Goal: Task Accomplishment & Management: Manage account settings

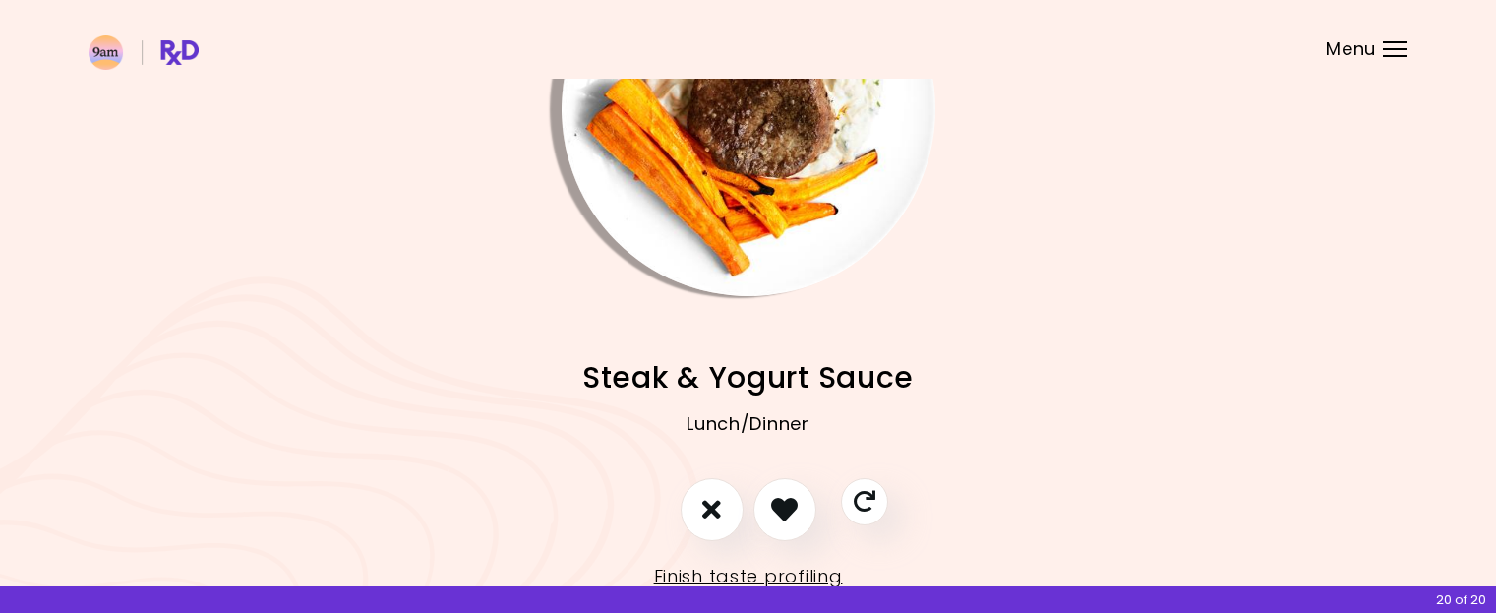
scroll to position [224, 0]
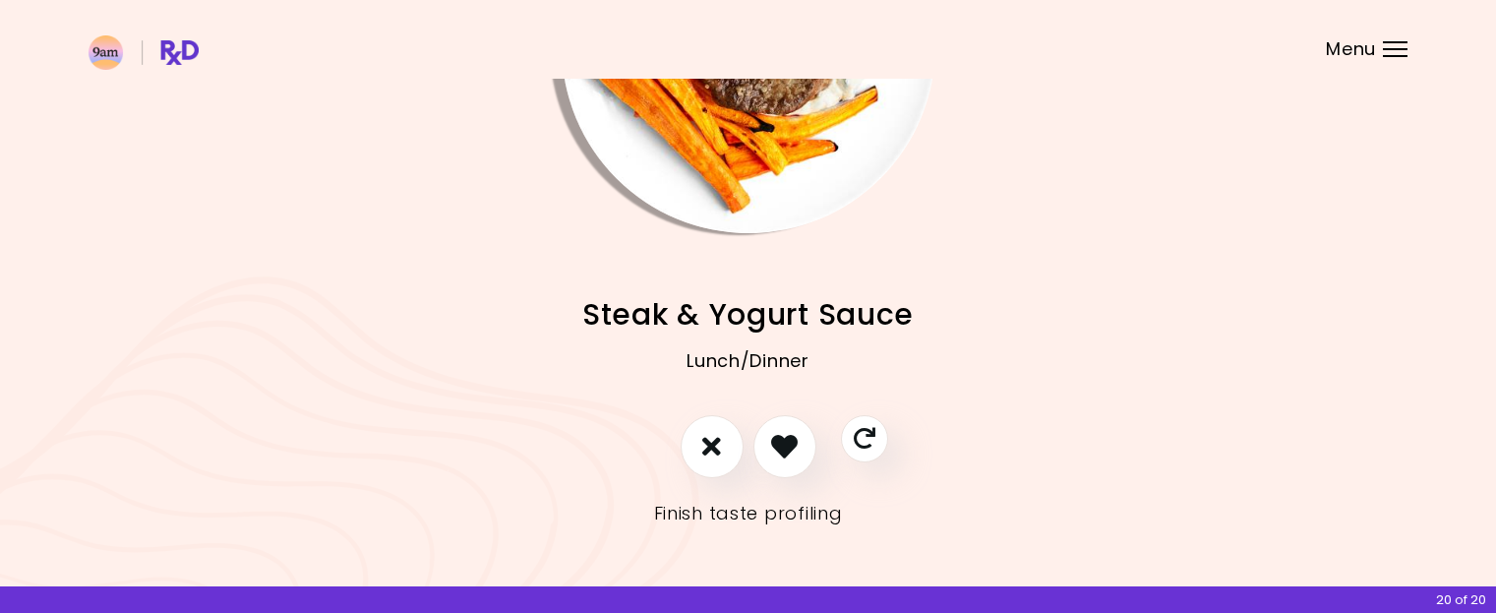
click at [715, 505] on link "Finish taste profiling" at bounding box center [748, 513] width 189 height 31
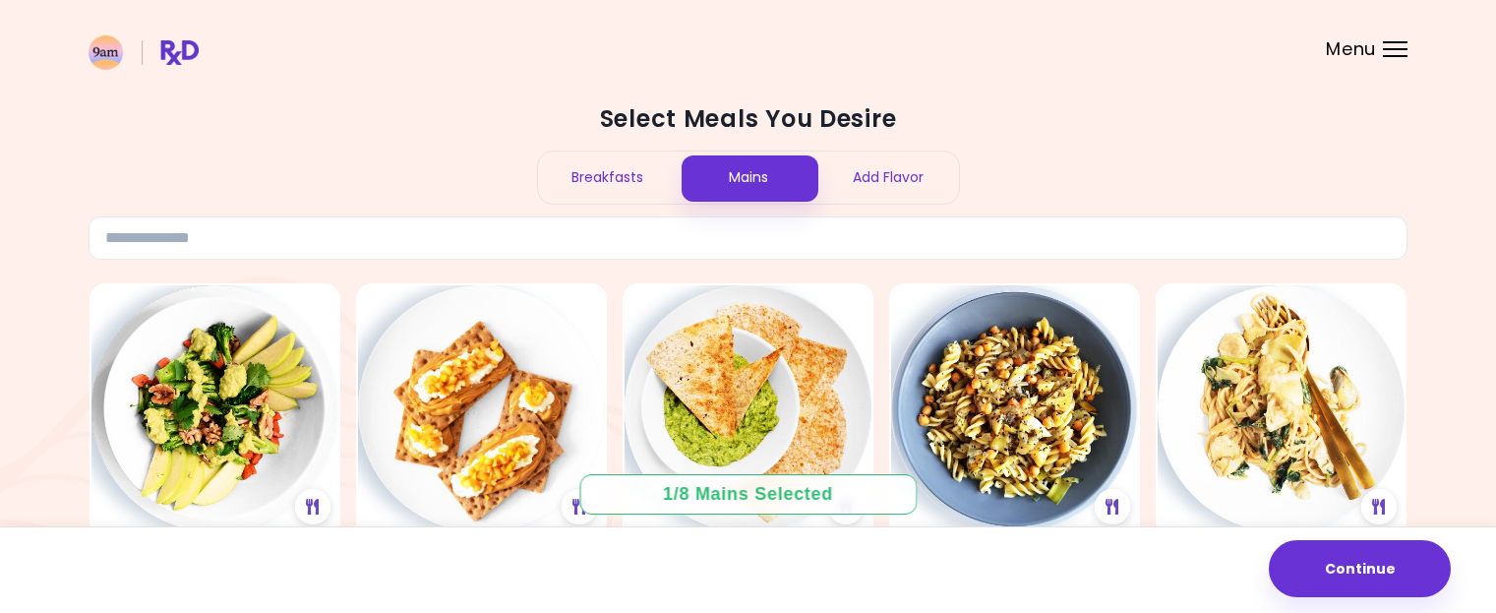
click at [1406, 53] on div "Menu" at bounding box center [1395, 49] width 25 height 16
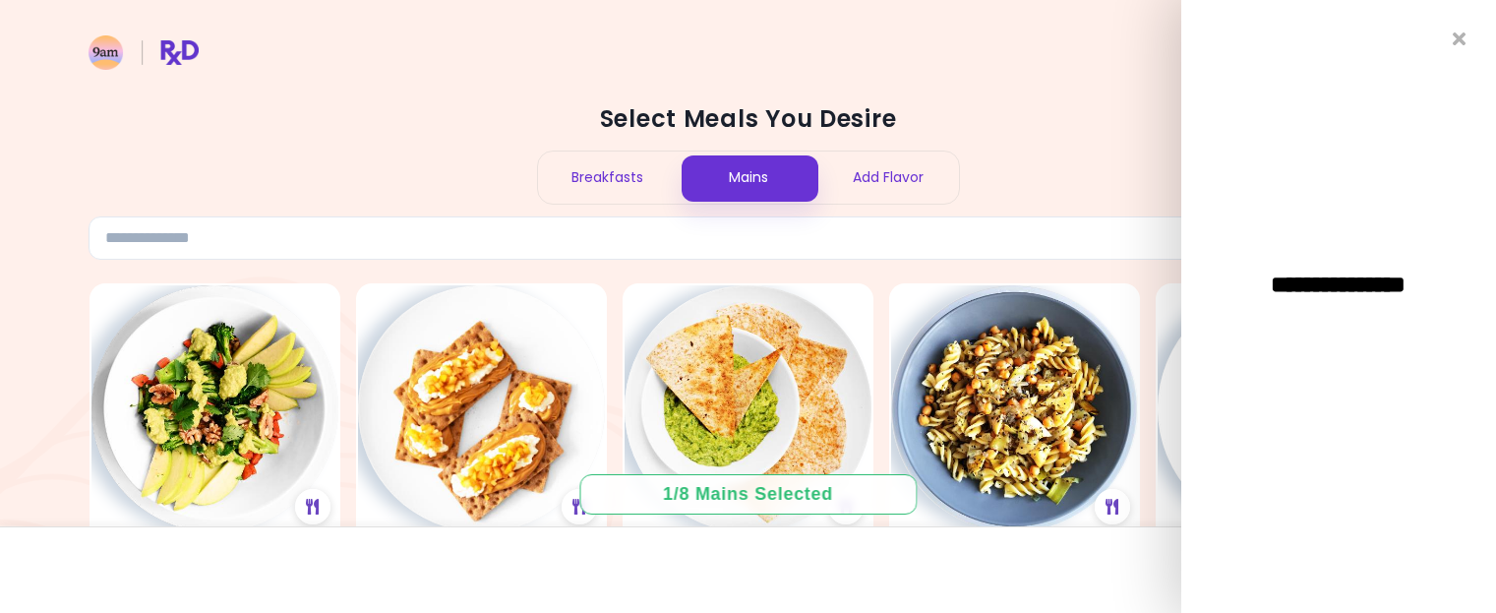
click at [1100, 70] on header at bounding box center [748, 39] width 1496 height 79
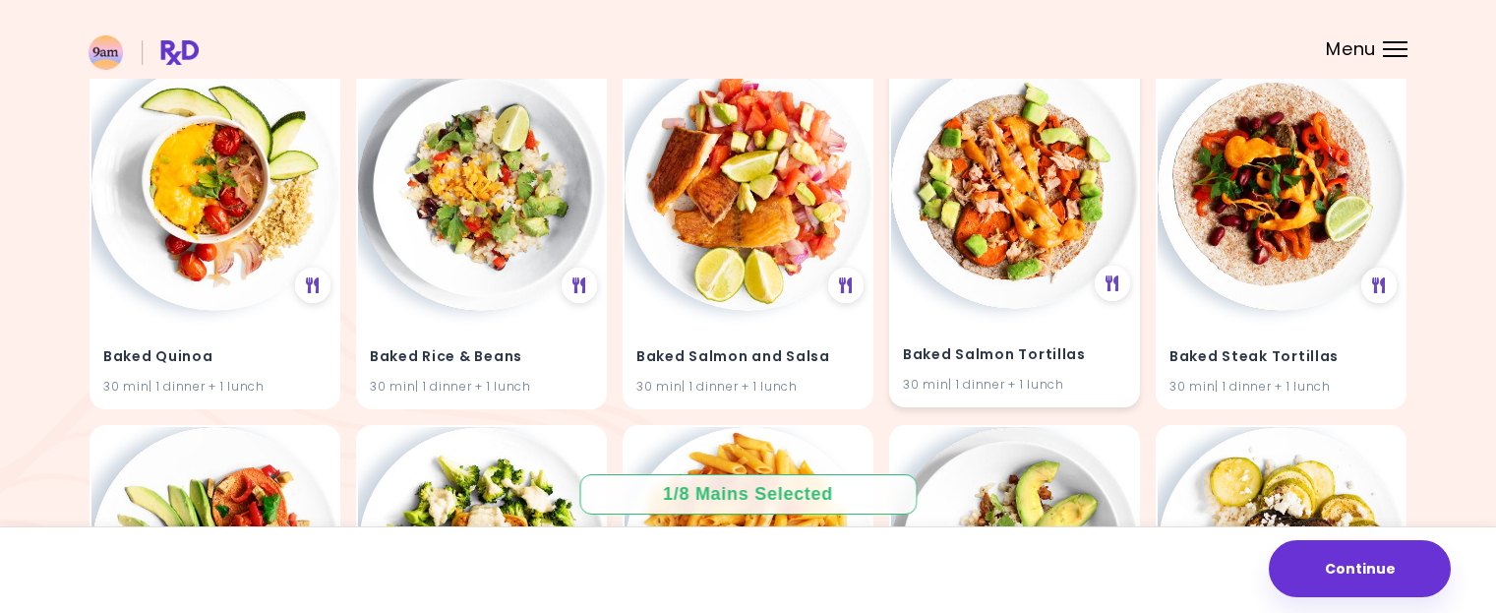
scroll to position [4221, 0]
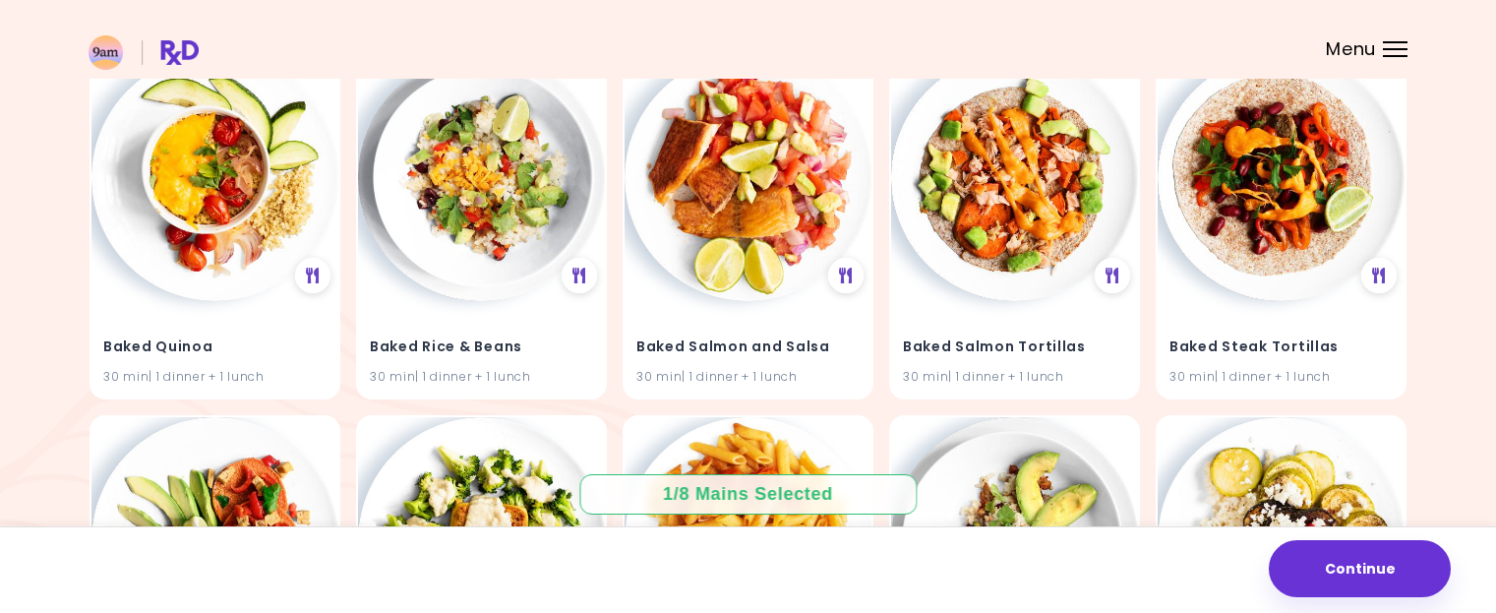
click at [115, 49] on img at bounding box center [144, 52] width 110 height 34
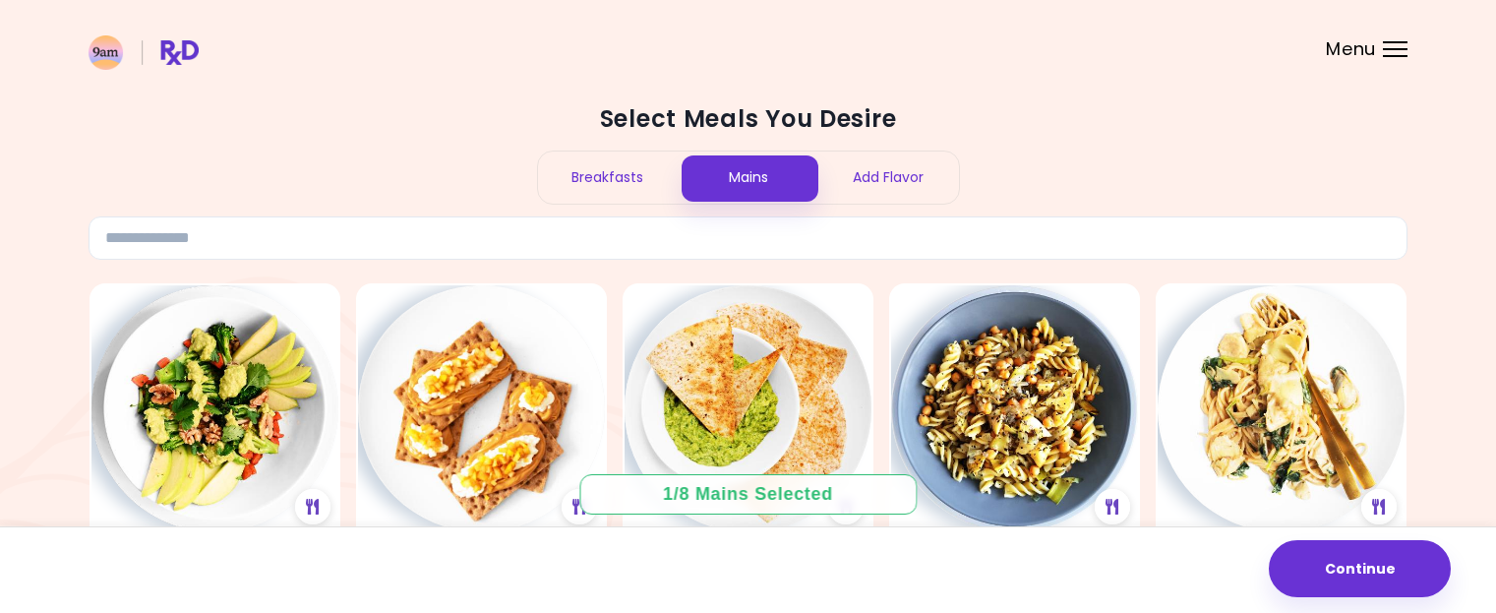
click at [178, 49] on img at bounding box center [144, 52] width 110 height 34
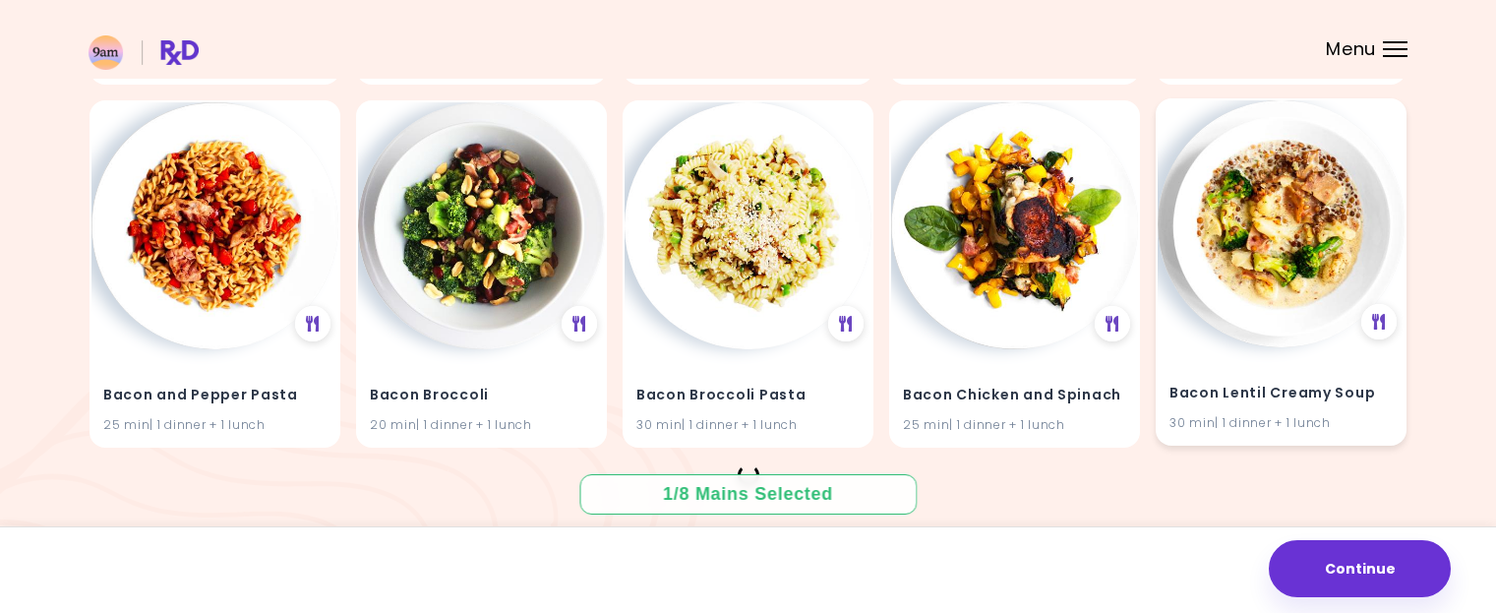
scroll to position [2770, 0]
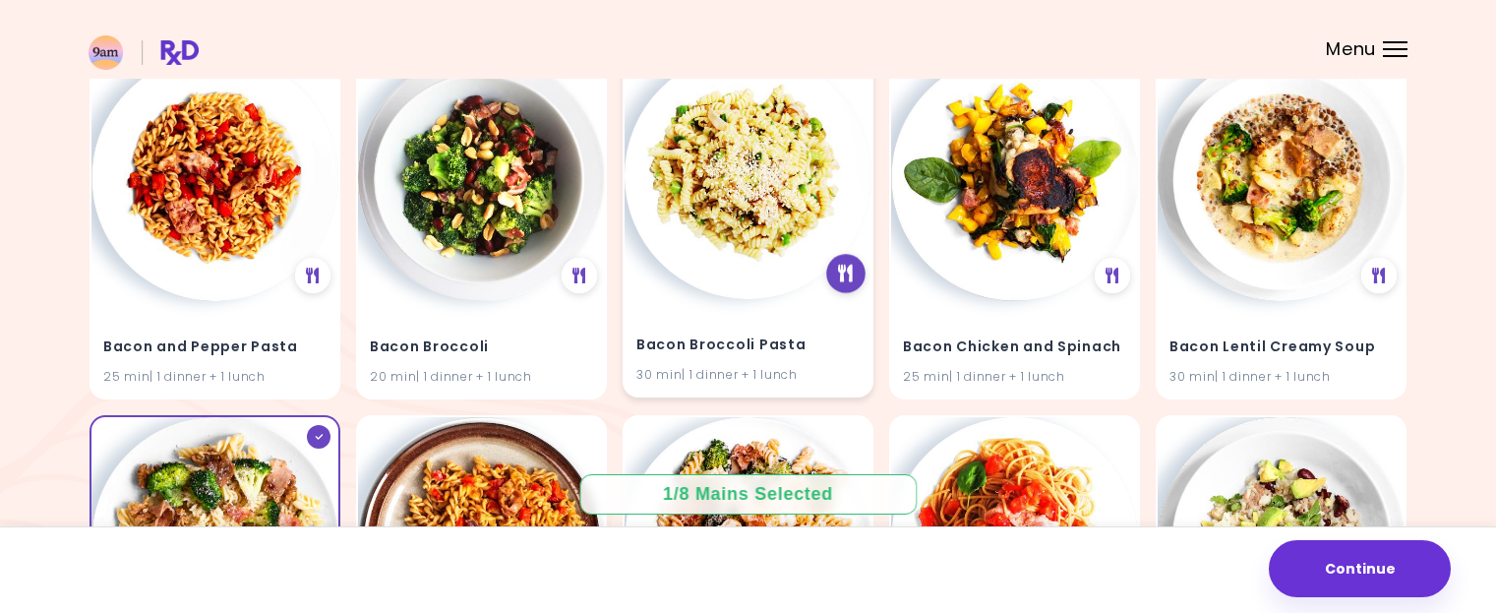
click at [851, 266] on icon at bounding box center [846, 274] width 15 height 18
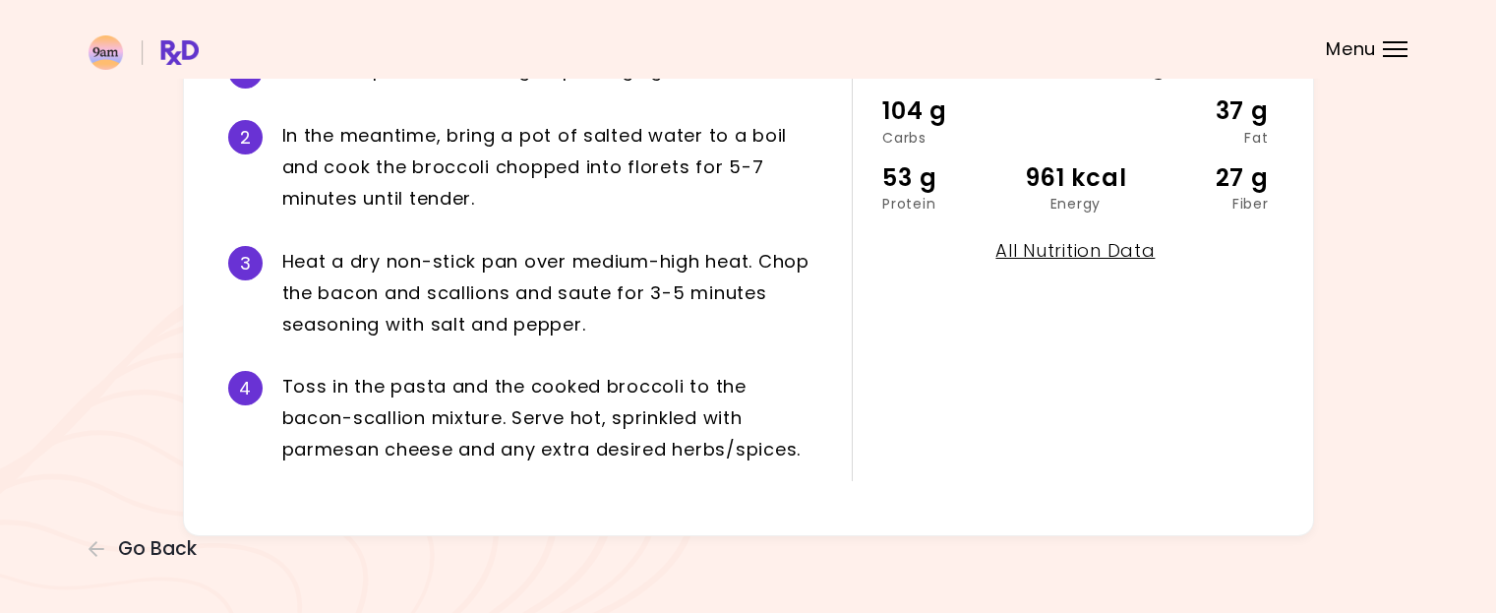
scroll to position [503, 0]
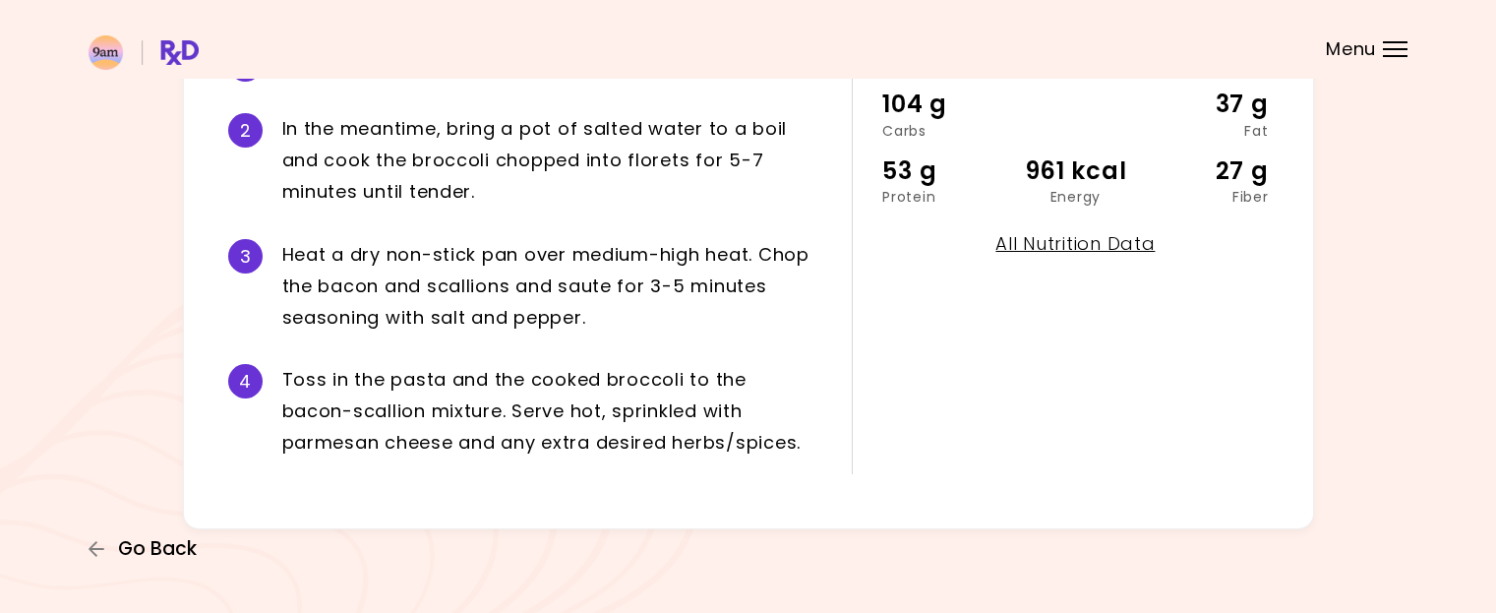
click at [148, 540] on span "Go Back" at bounding box center [157, 549] width 79 height 22
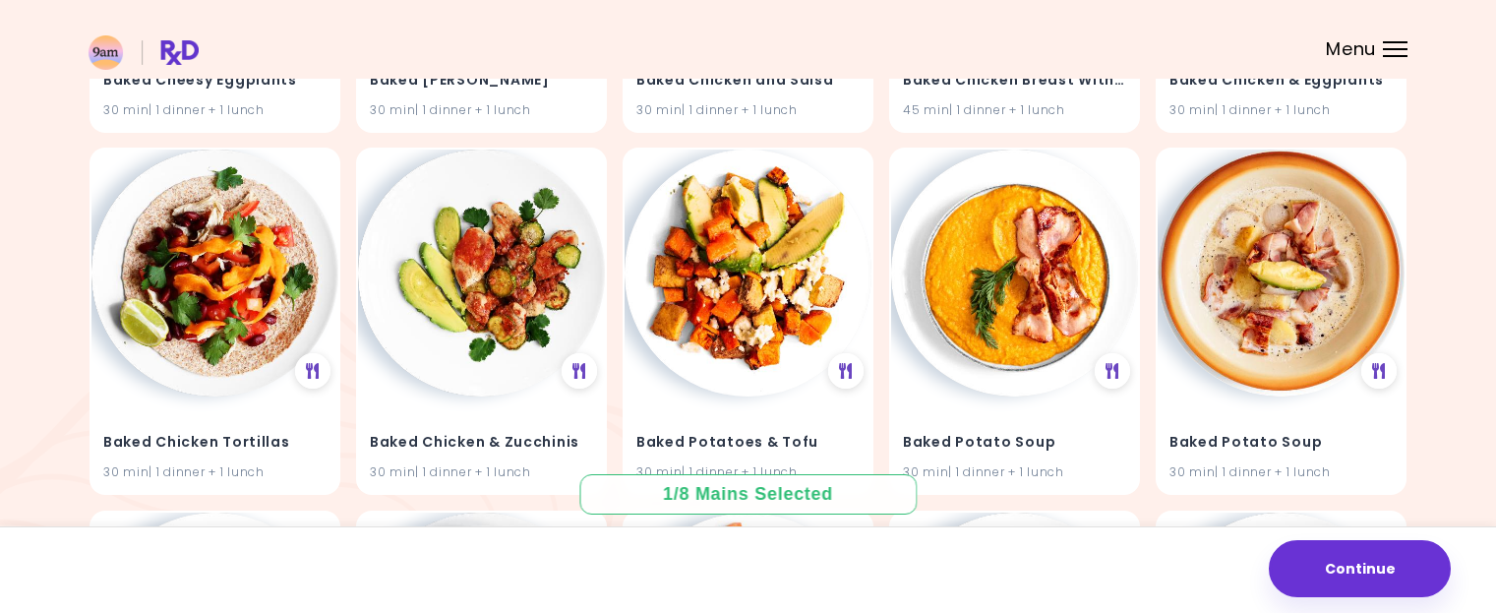
scroll to position [3852, 0]
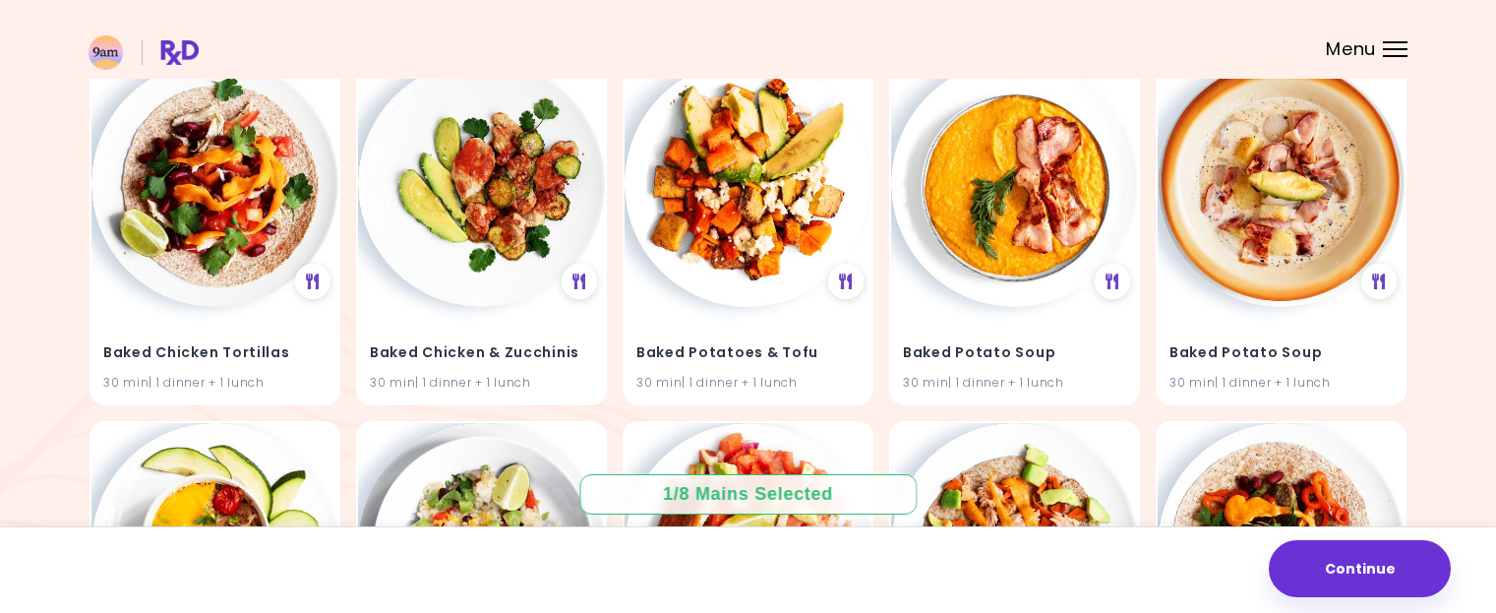
click at [1121, 38] on header at bounding box center [748, 39] width 1496 height 79
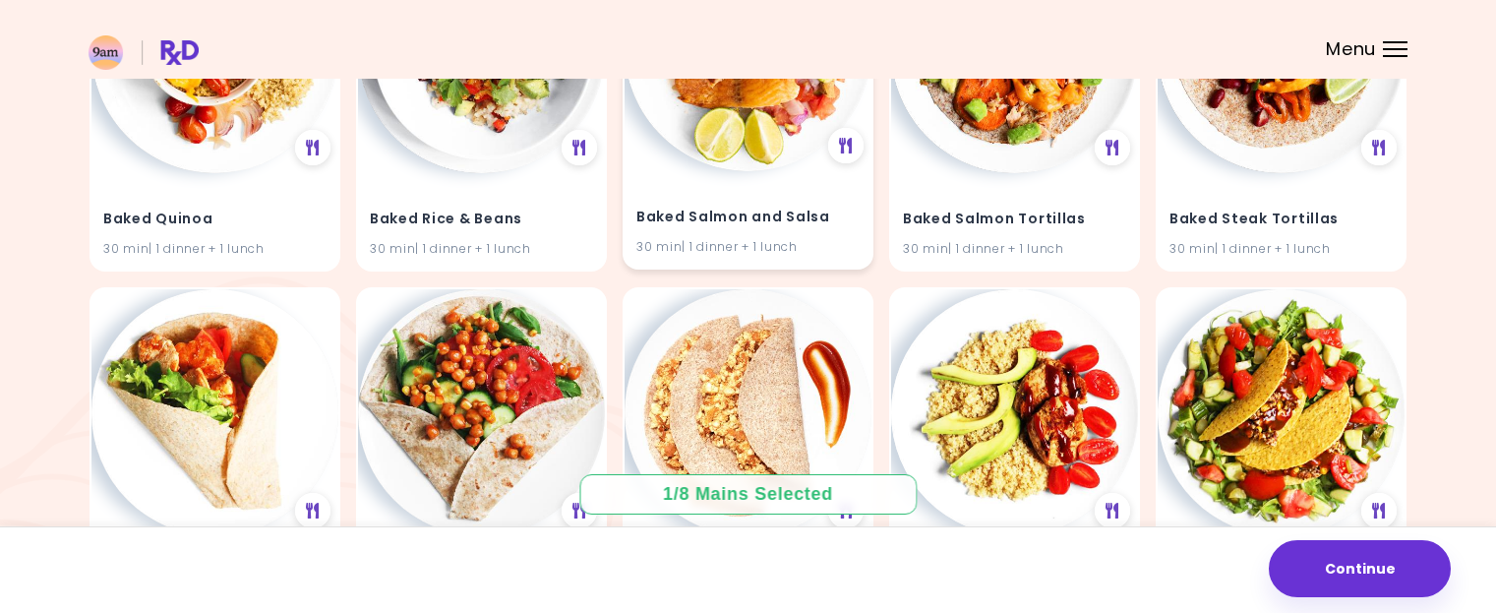
scroll to position [4614, 0]
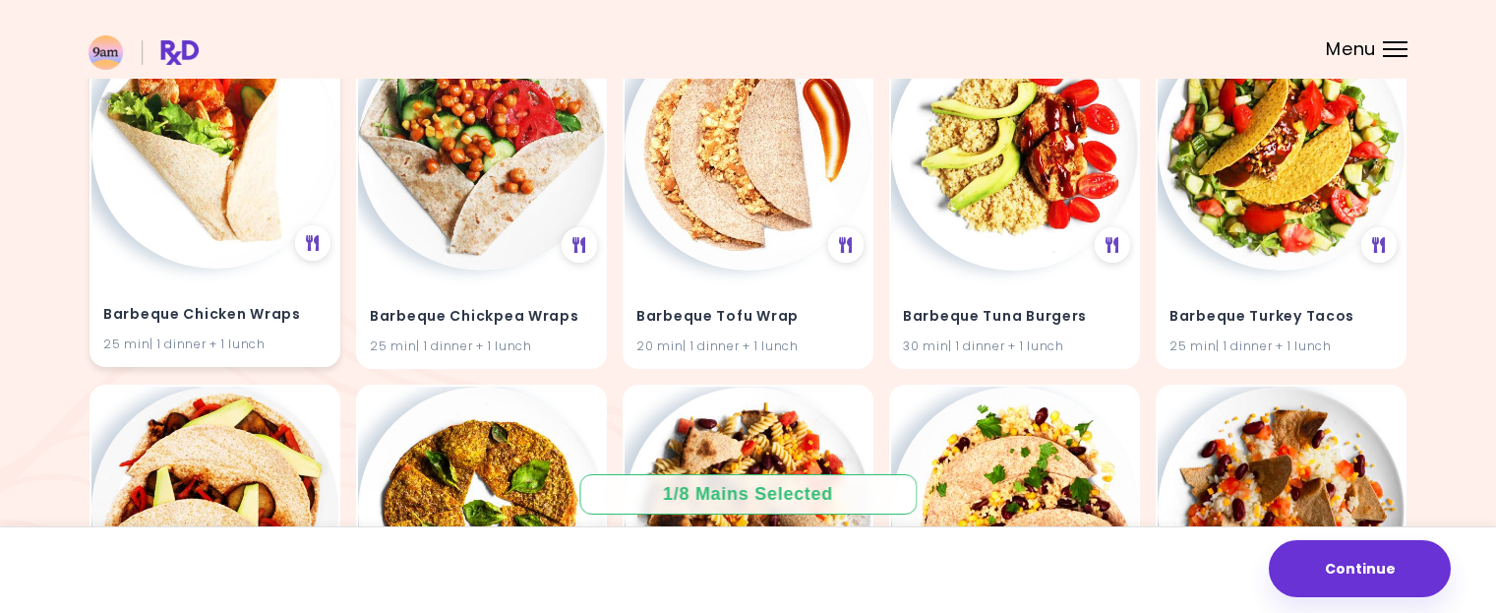
click at [177, 251] on img at bounding box center [214, 145] width 247 height 247
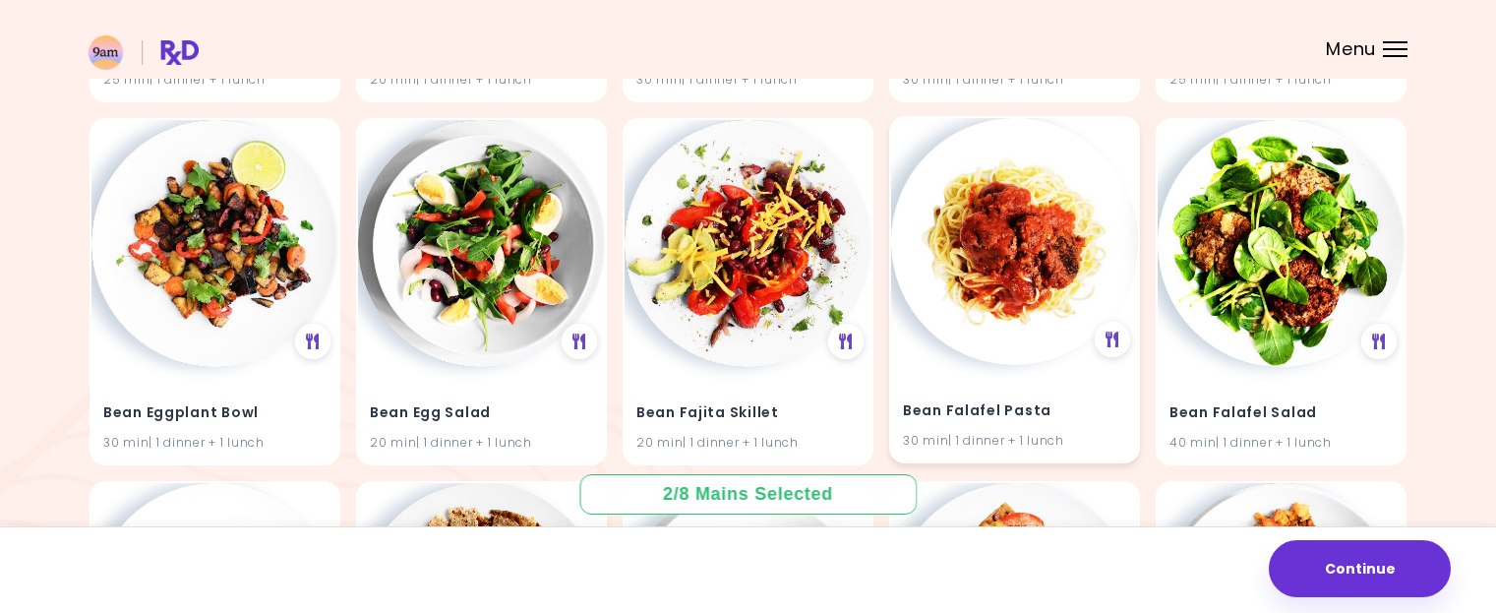
scroll to position [5597, 0]
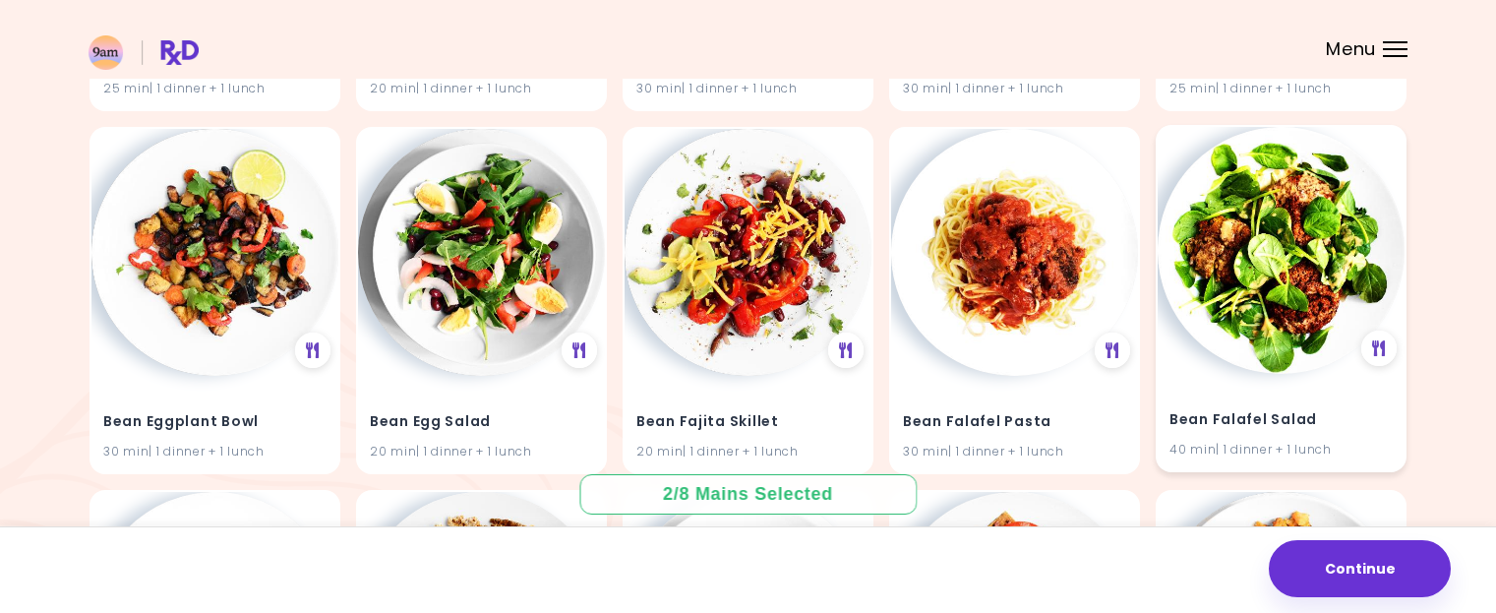
click at [1290, 273] on img at bounding box center [1280, 250] width 247 height 247
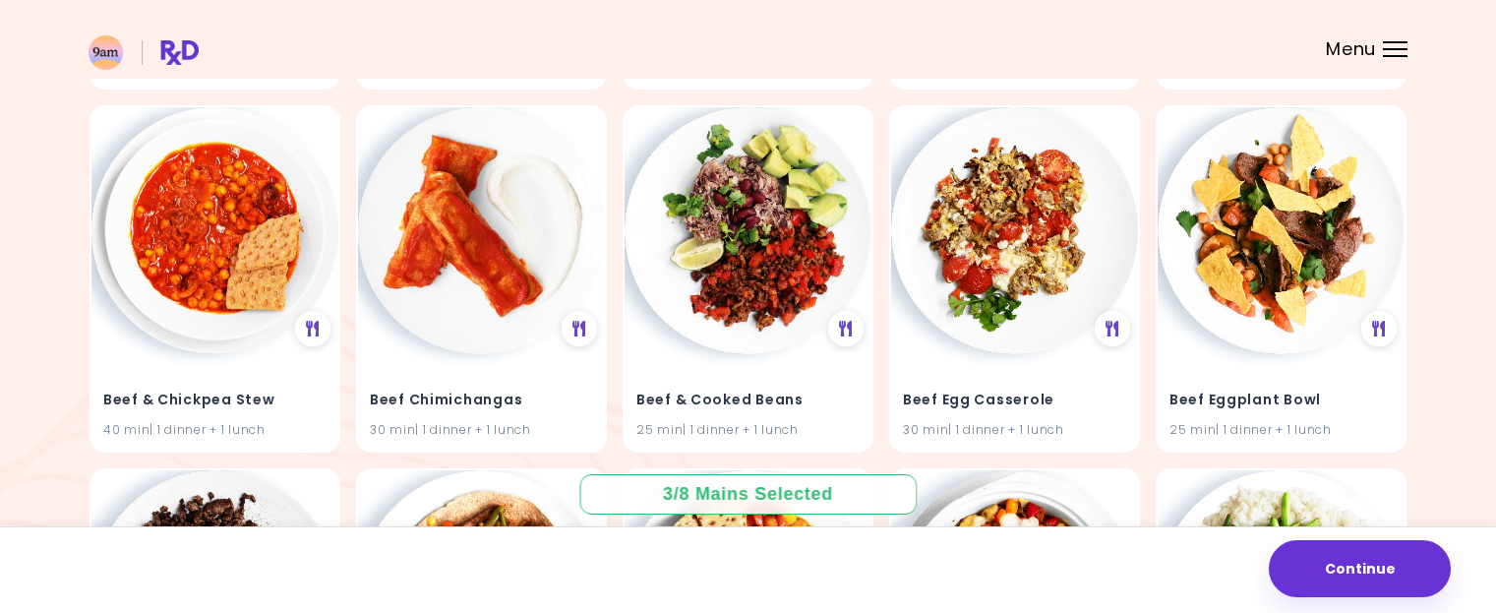
scroll to position [7466, 0]
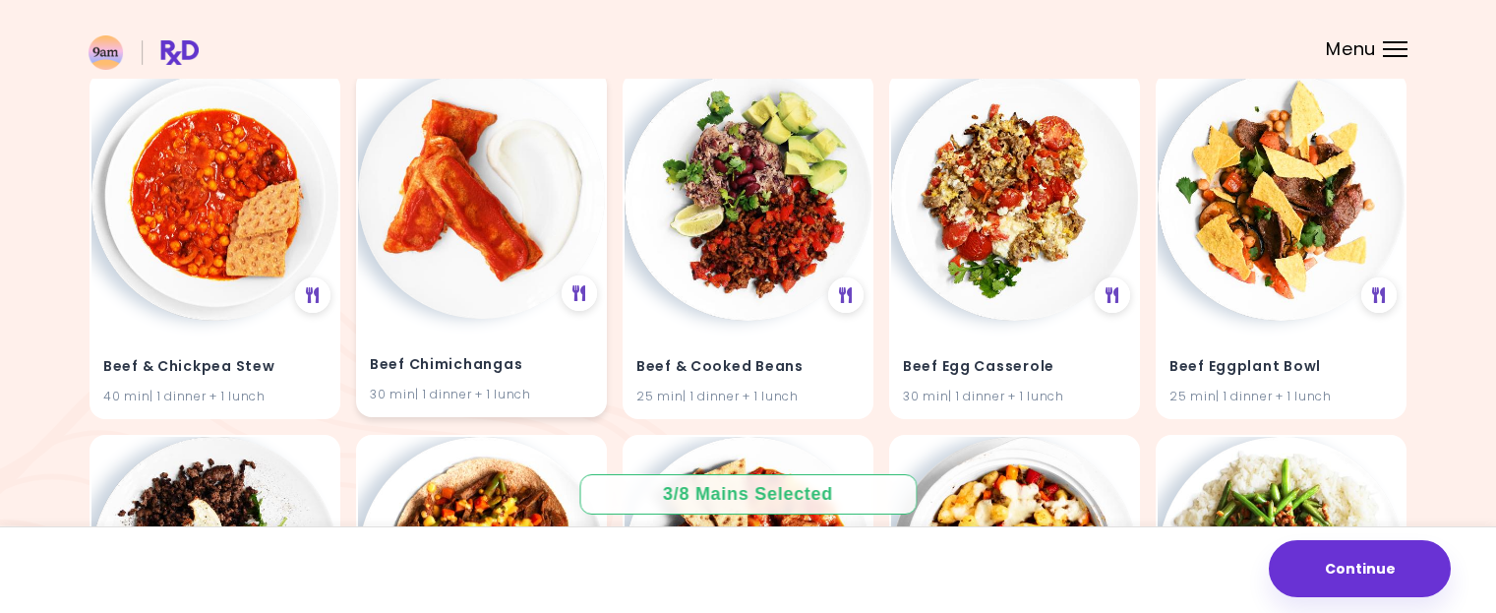
click at [450, 264] on img at bounding box center [481, 195] width 247 height 247
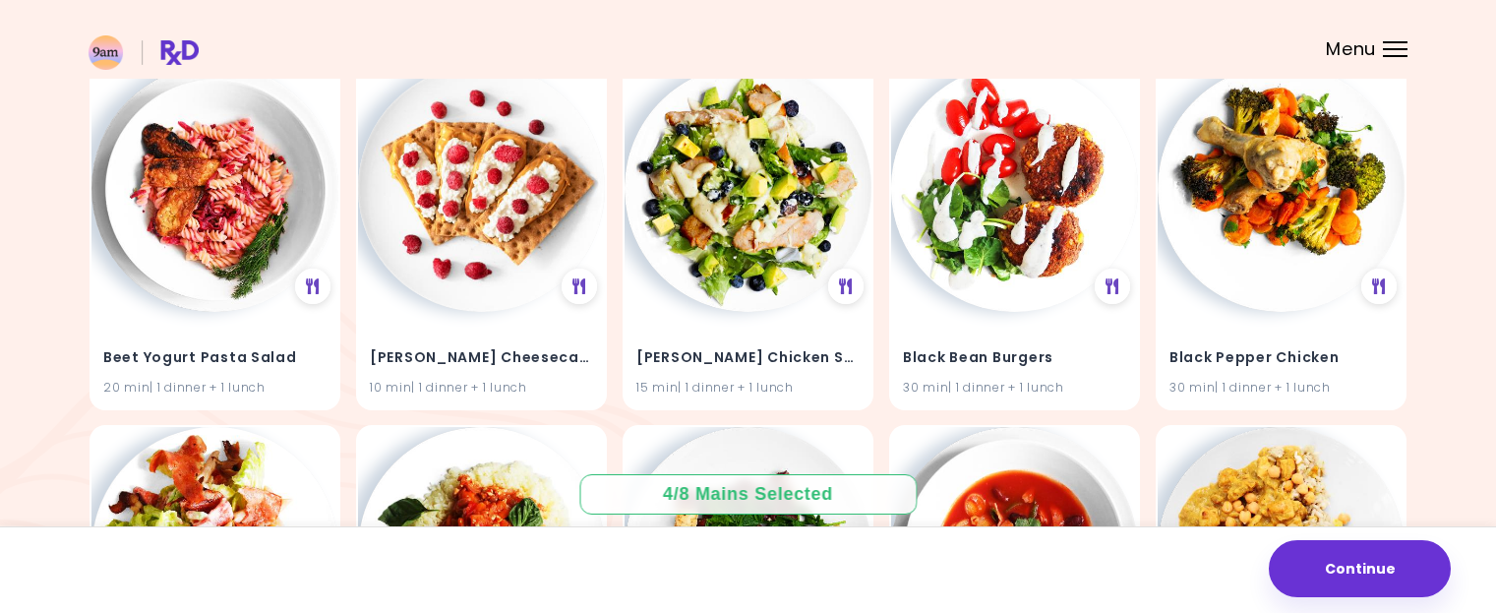
scroll to position [11104, 0]
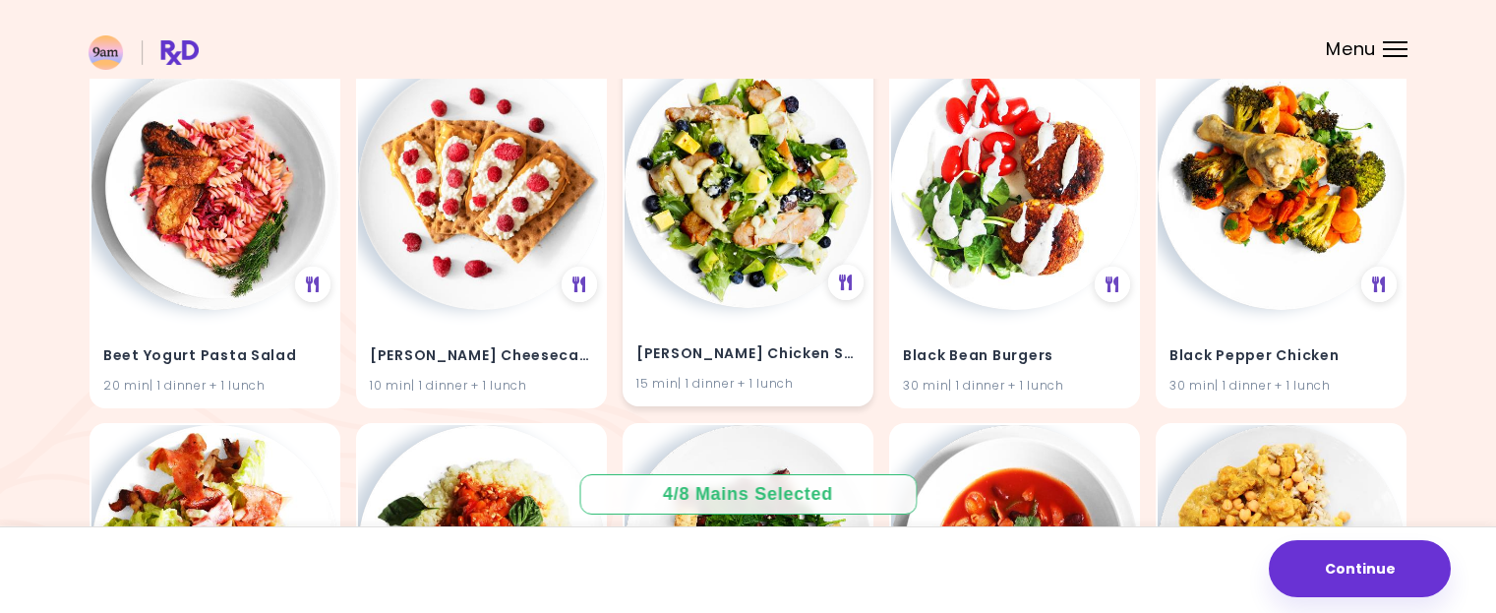
click at [771, 233] on img at bounding box center [747, 184] width 247 height 247
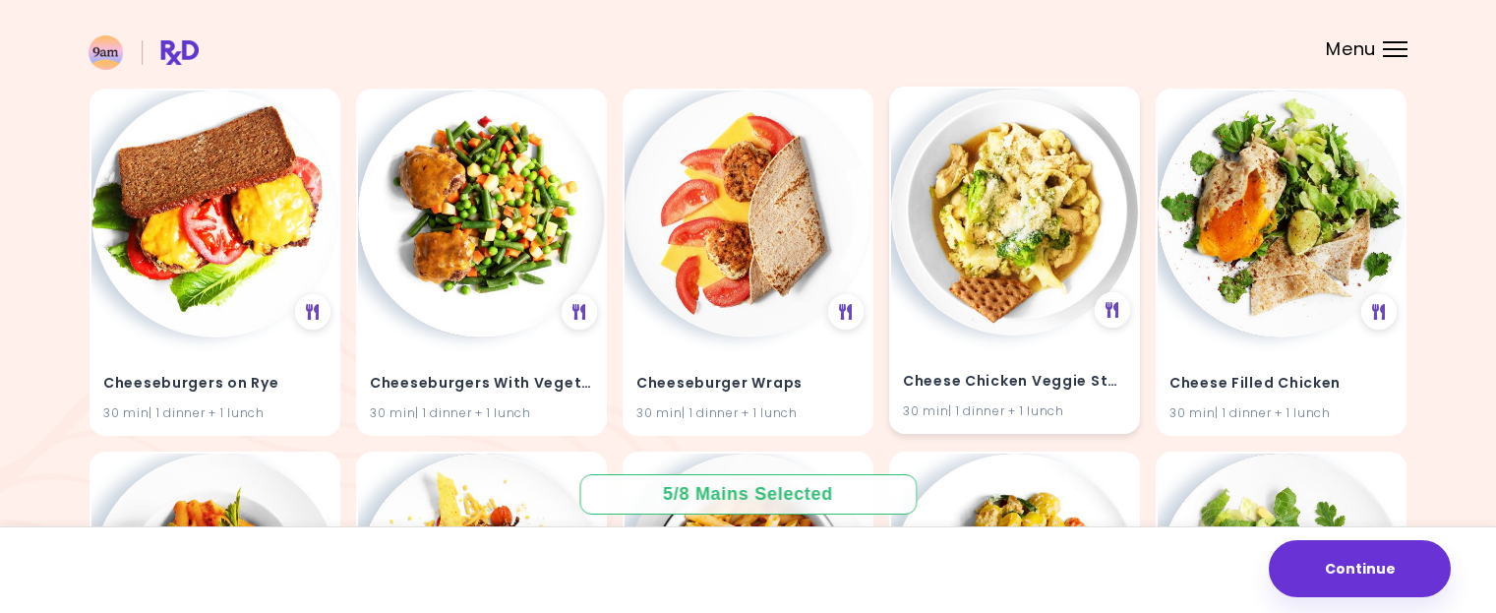
scroll to position [16812, 0]
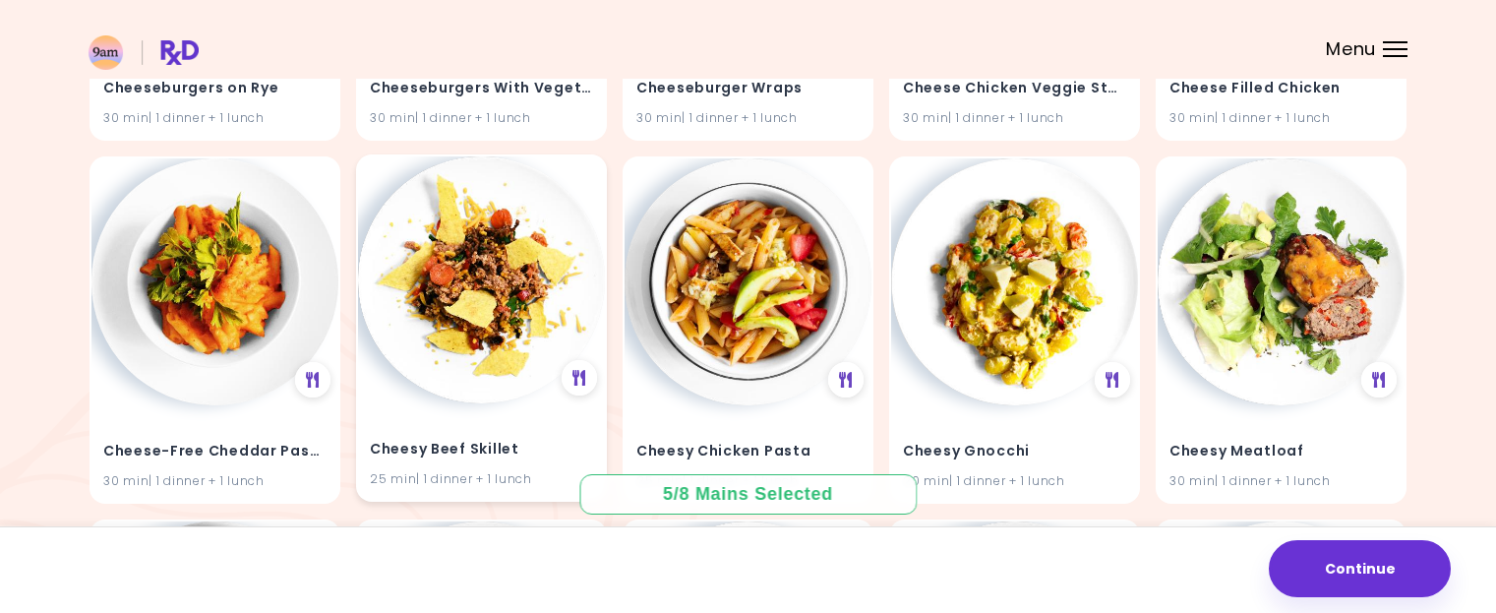
click at [504, 287] on img at bounding box center [481, 279] width 247 height 247
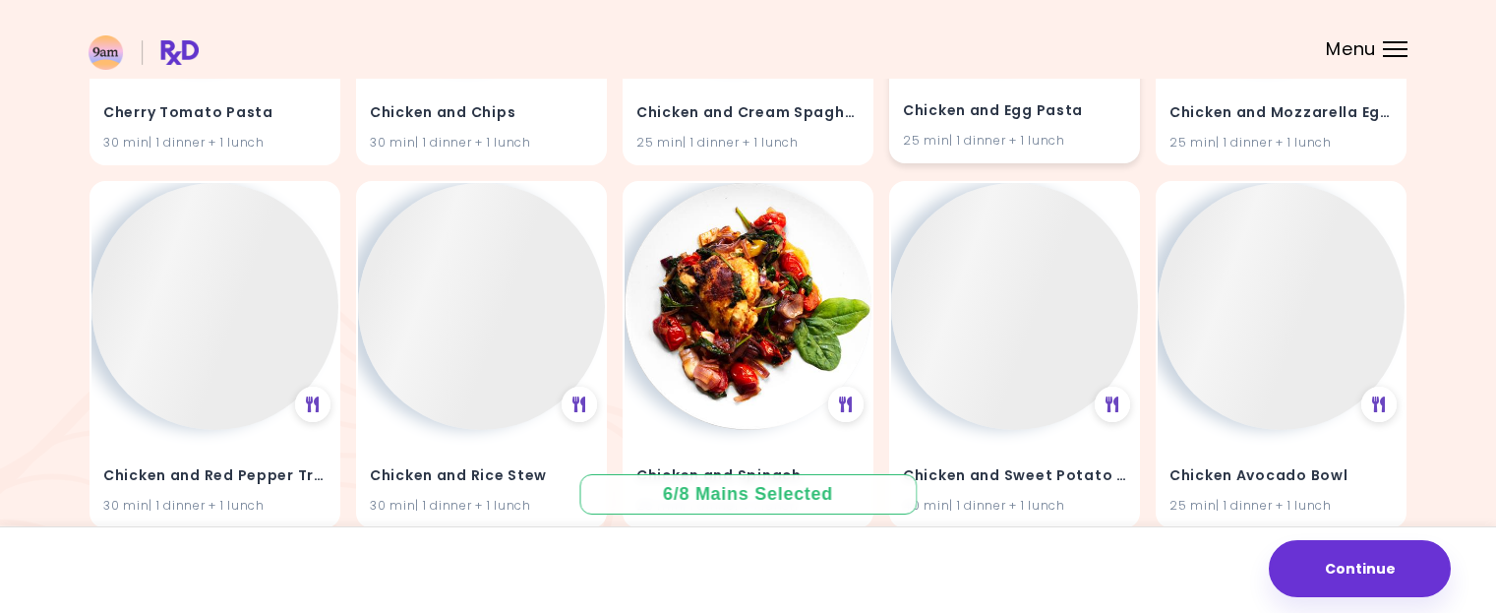
scroll to position [17894, 0]
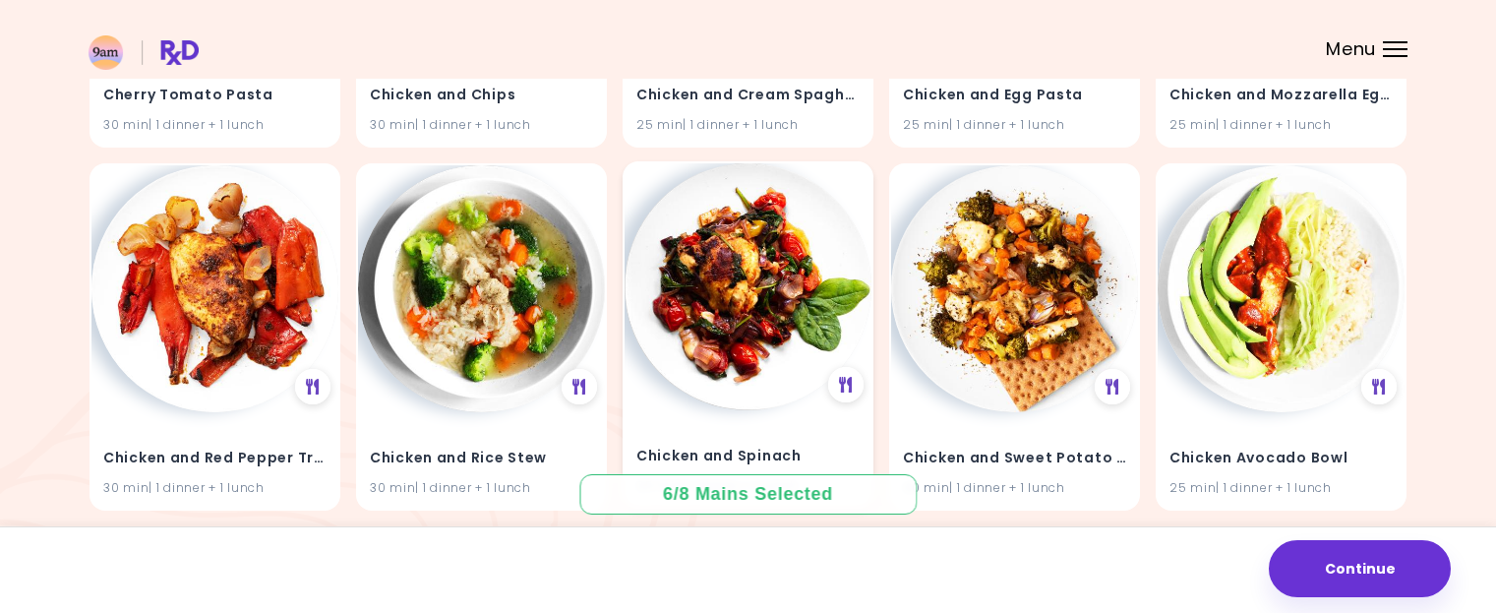
click at [764, 273] on img at bounding box center [747, 286] width 247 height 247
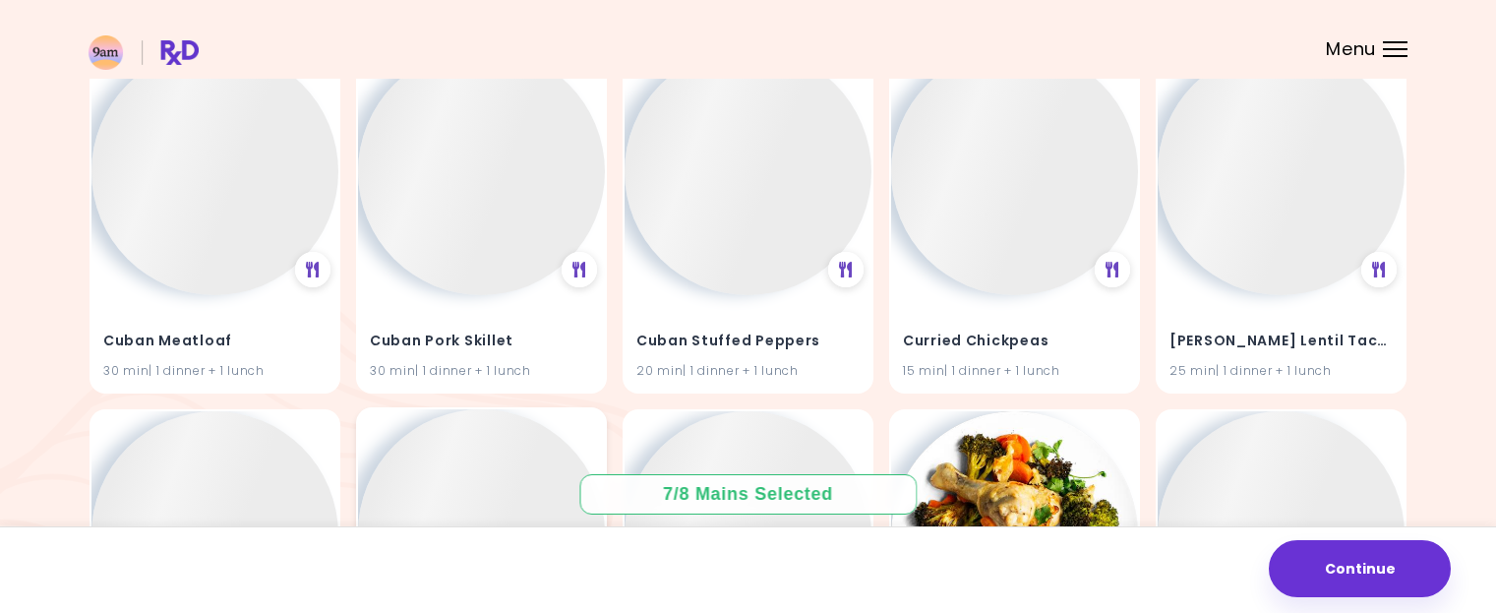
scroll to position [34690, 0]
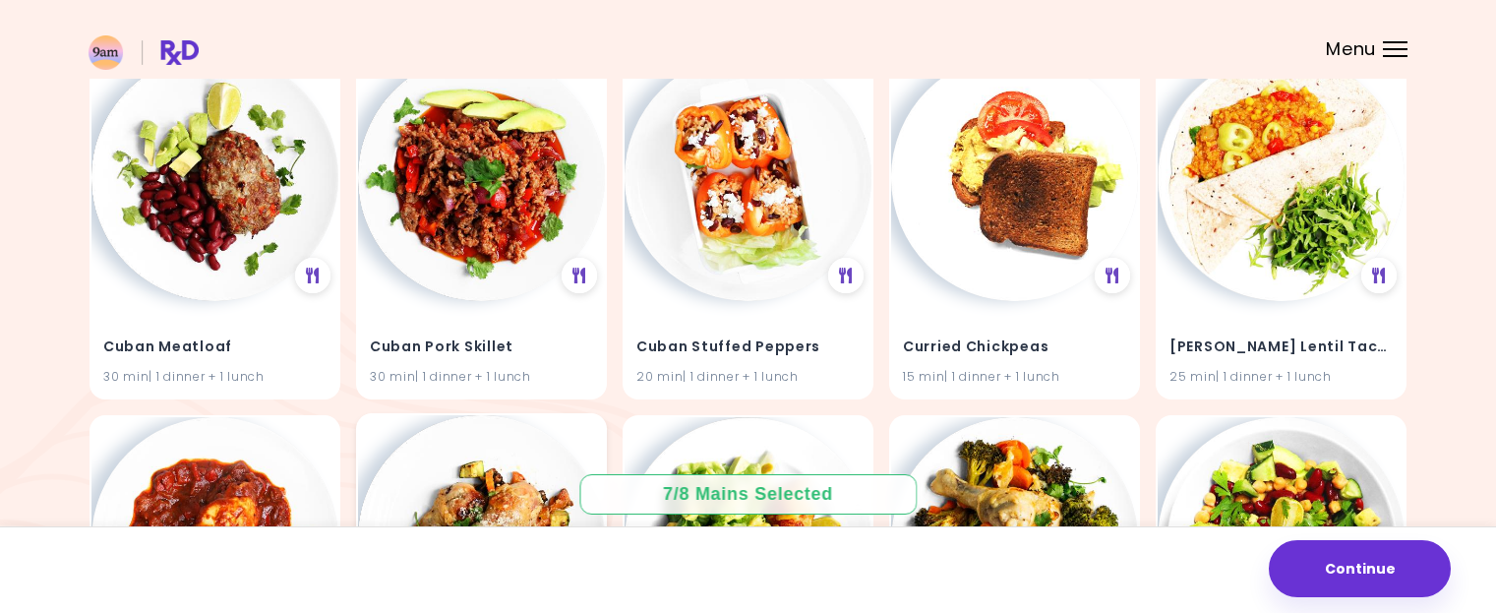
click at [482, 211] on img at bounding box center [481, 177] width 247 height 247
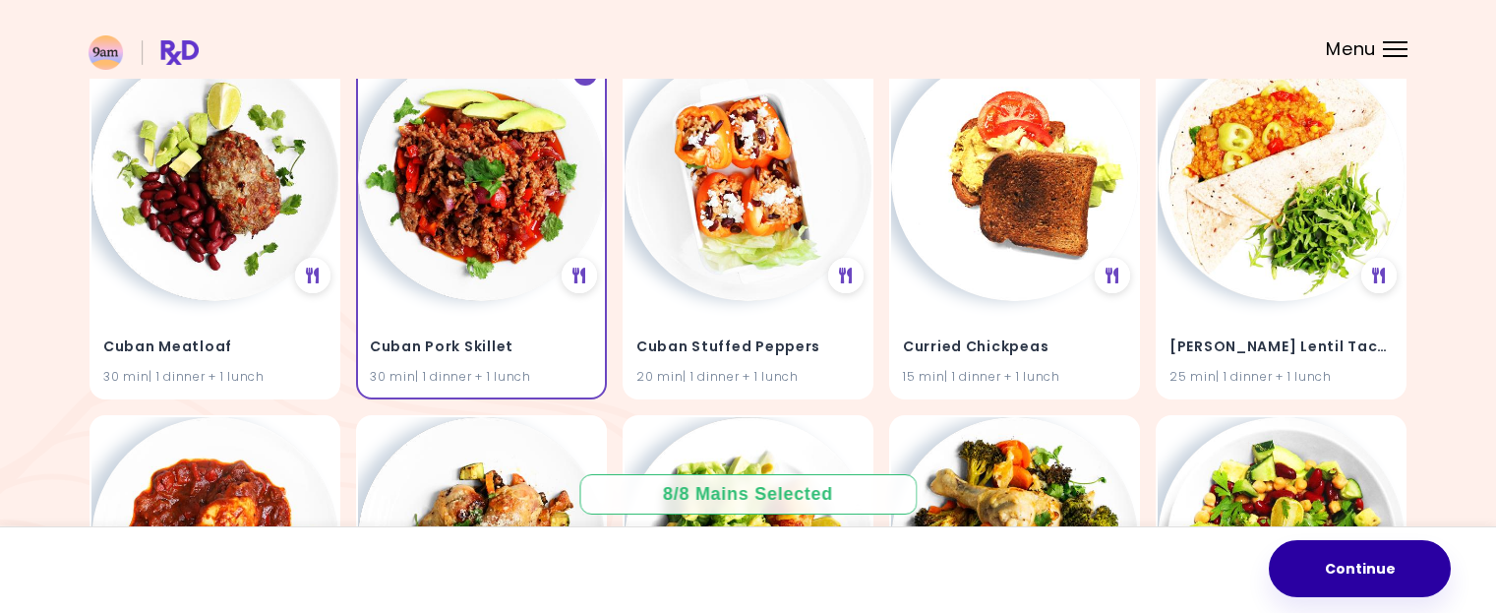
click at [1390, 566] on button "Continue" at bounding box center [1360, 568] width 182 height 57
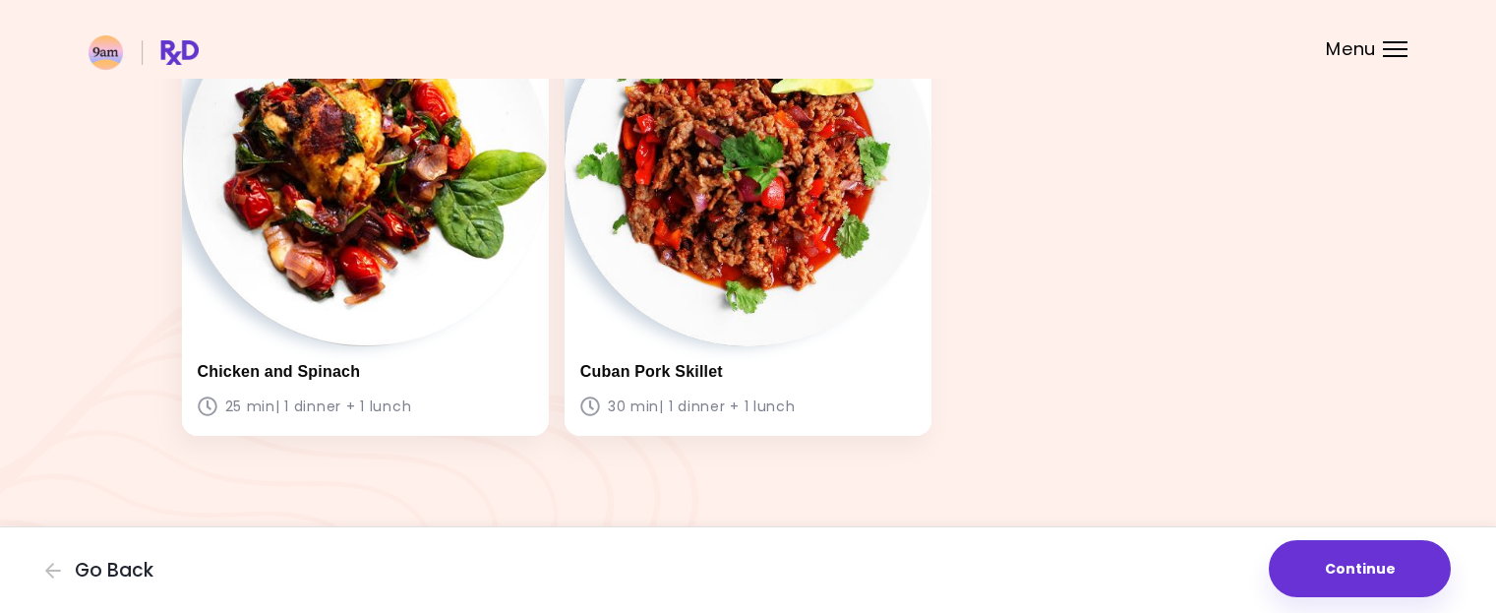
scroll to position [1154, 0]
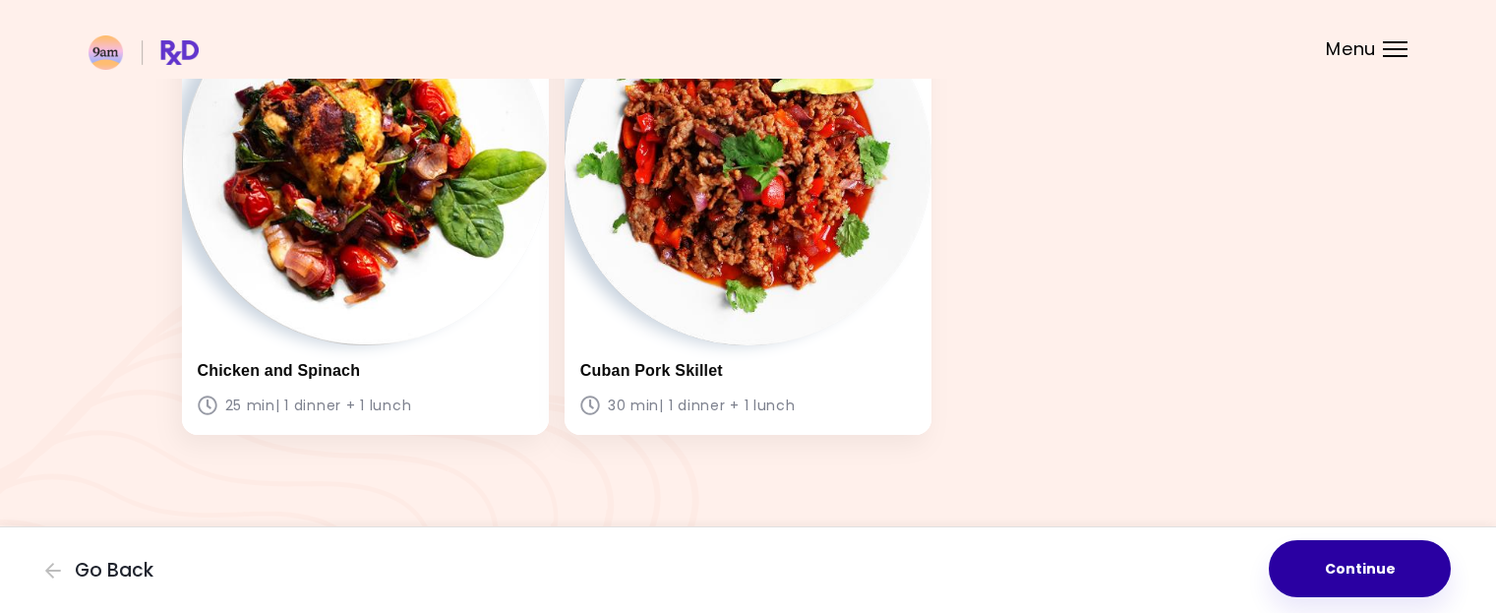
click at [1399, 563] on button "Continue" at bounding box center [1360, 568] width 182 height 57
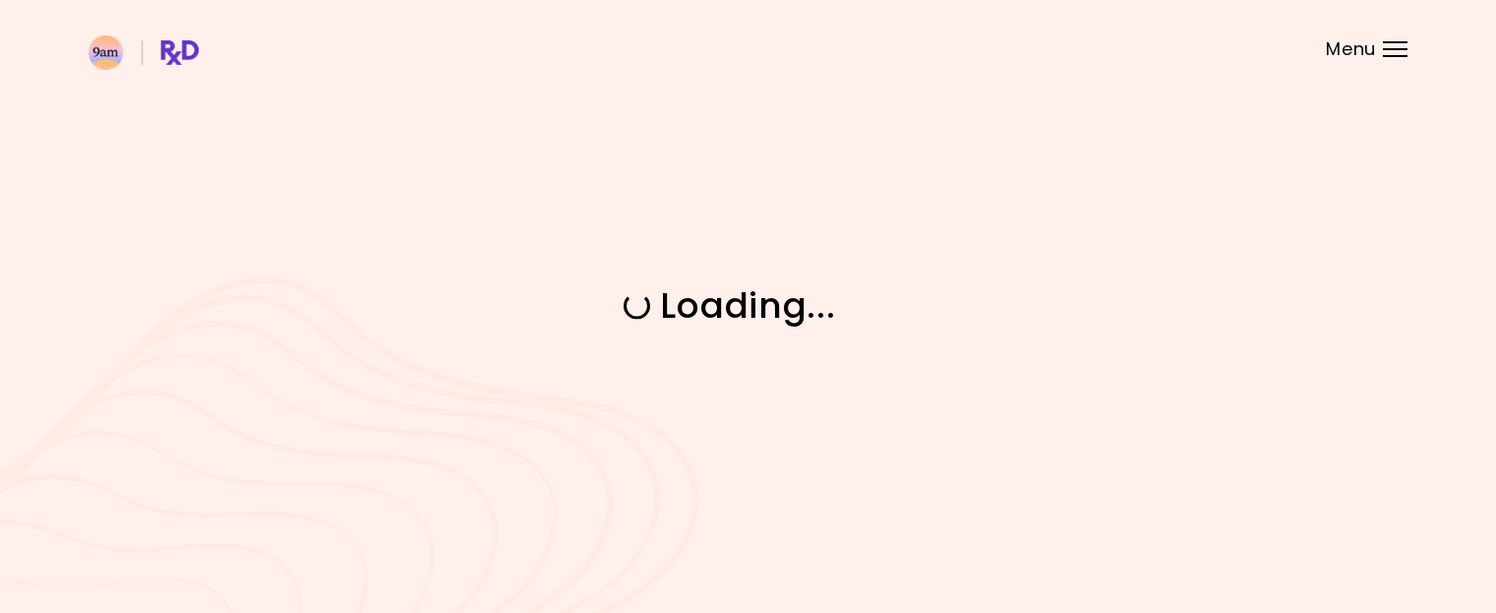
scroll to position [0, 0]
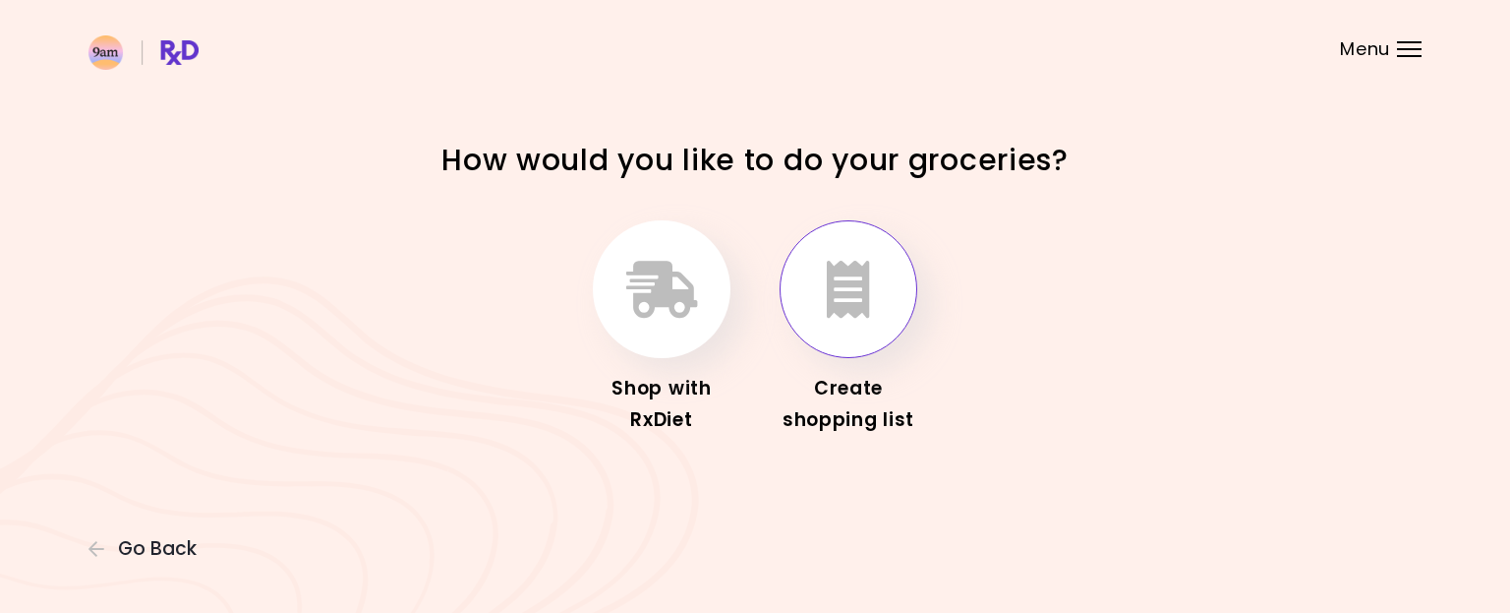
click at [873, 317] on button "button" at bounding box center [849, 289] width 138 height 138
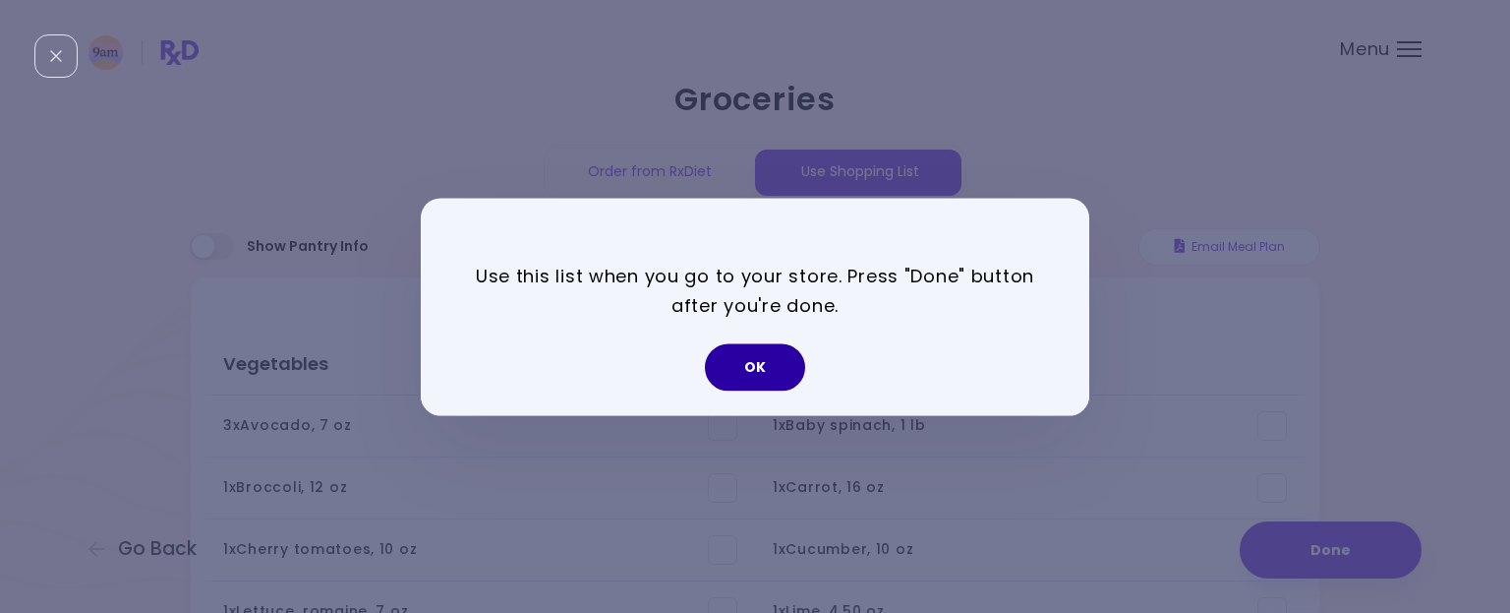
click at [751, 369] on button "OK" at bounding box center [755, 366] width 100 height 47
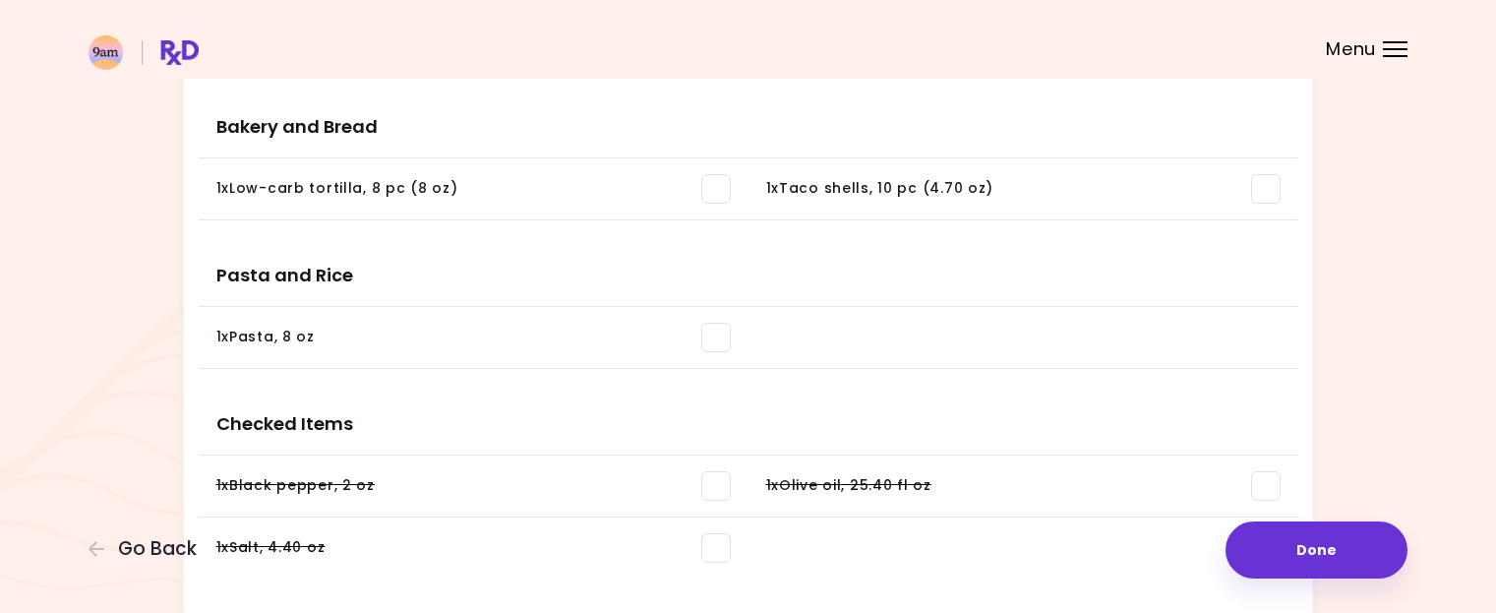
scroll to position [1833, 0]
click at [541, 325] on div "1 x Pasta , 8 oz" at bounding box center [473, 339] width 514 height 30
click at [248, 339] on div "1 x Pasta , 8 oz" at bounding box center [265, 338] width 98 height 20
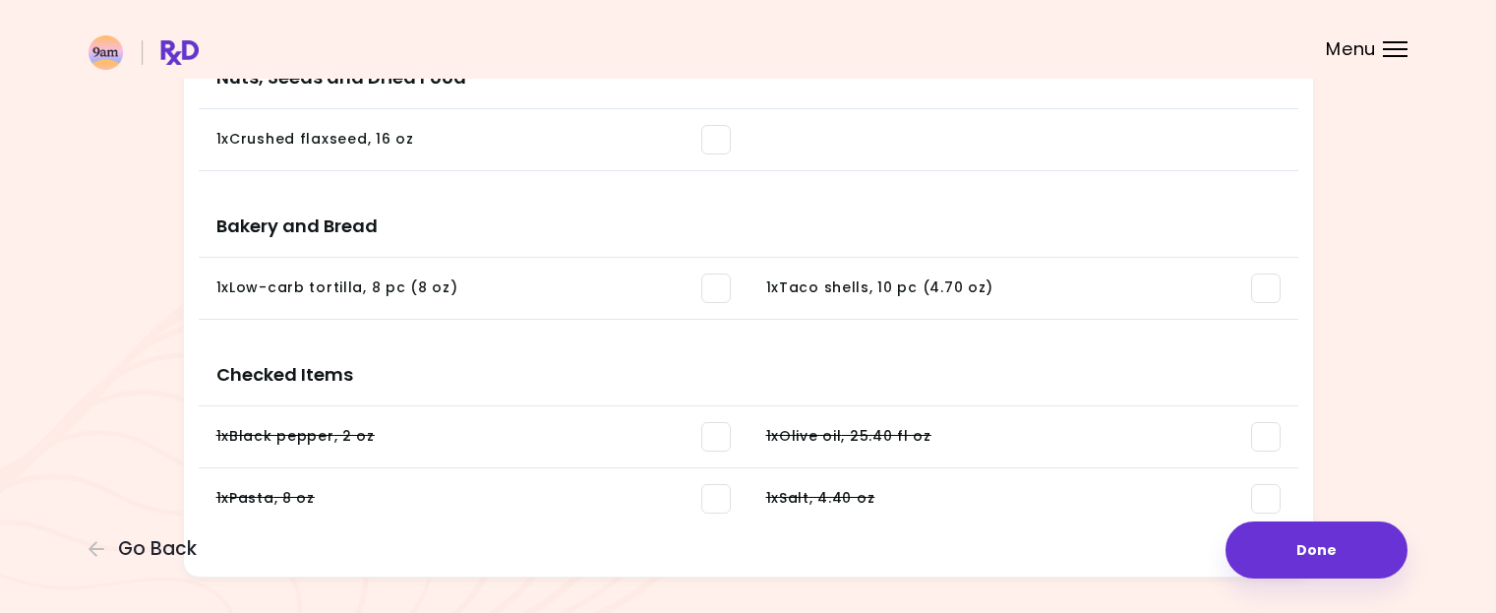
click at [547, 270] on li "1 x Low-carb tortilla , 8 pc (8 oz) You need: 6 pc (5.54 oz) / In pantry: 0 pc" at bounding box center [474, 289] width 550 height 62
click at [717, 287] on span at bounding box center [716, 288] width 30 height 30
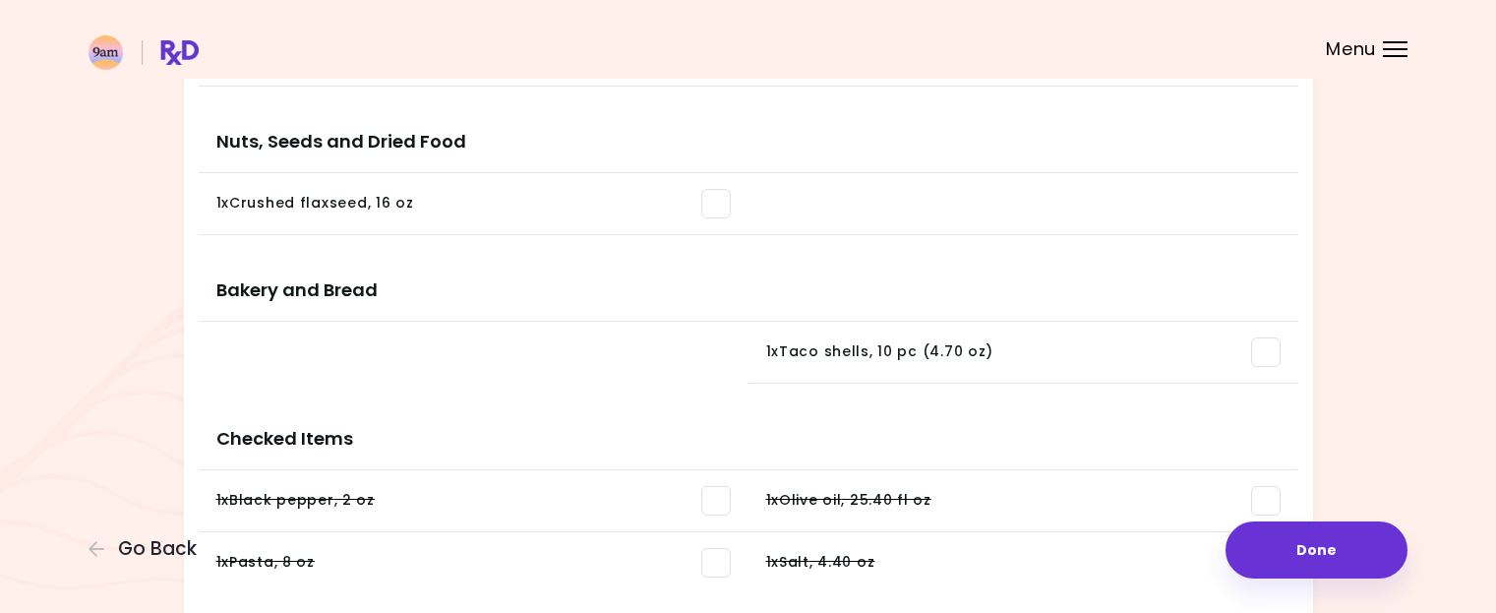
scroll to position [1636, 0]
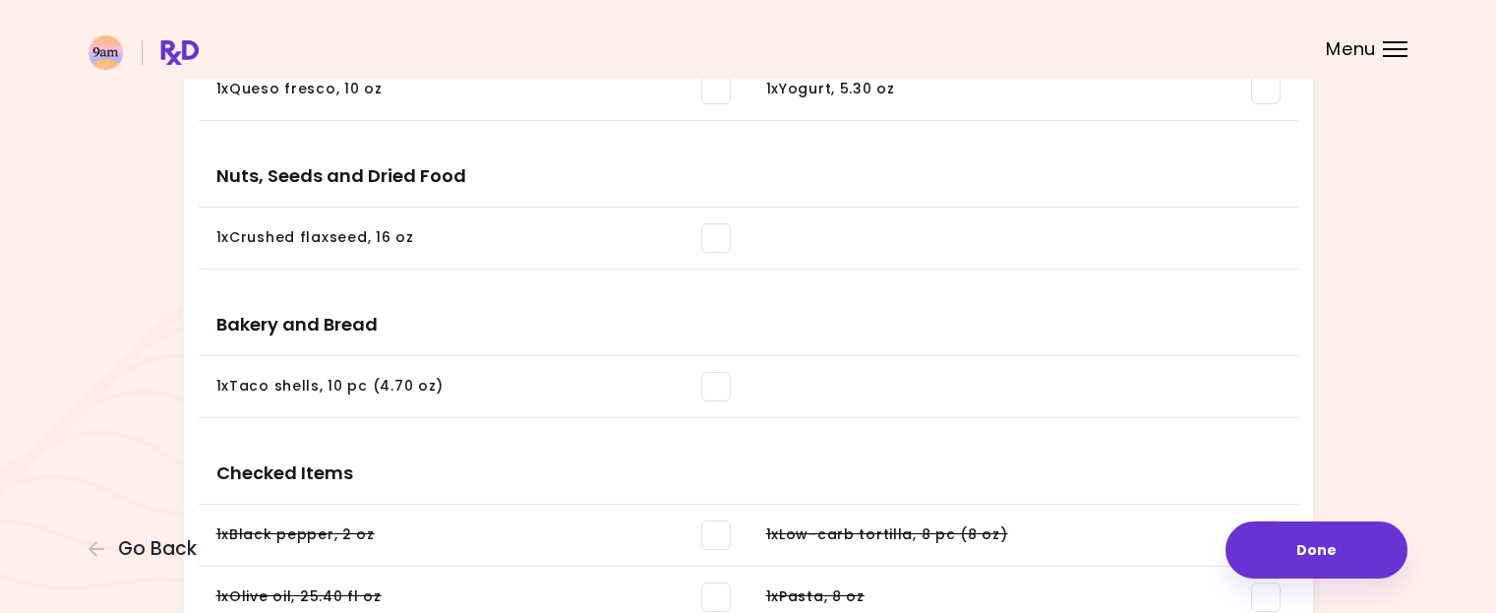
click at [714, 237] on span at bounding box center [716, 238] width 30 height 30
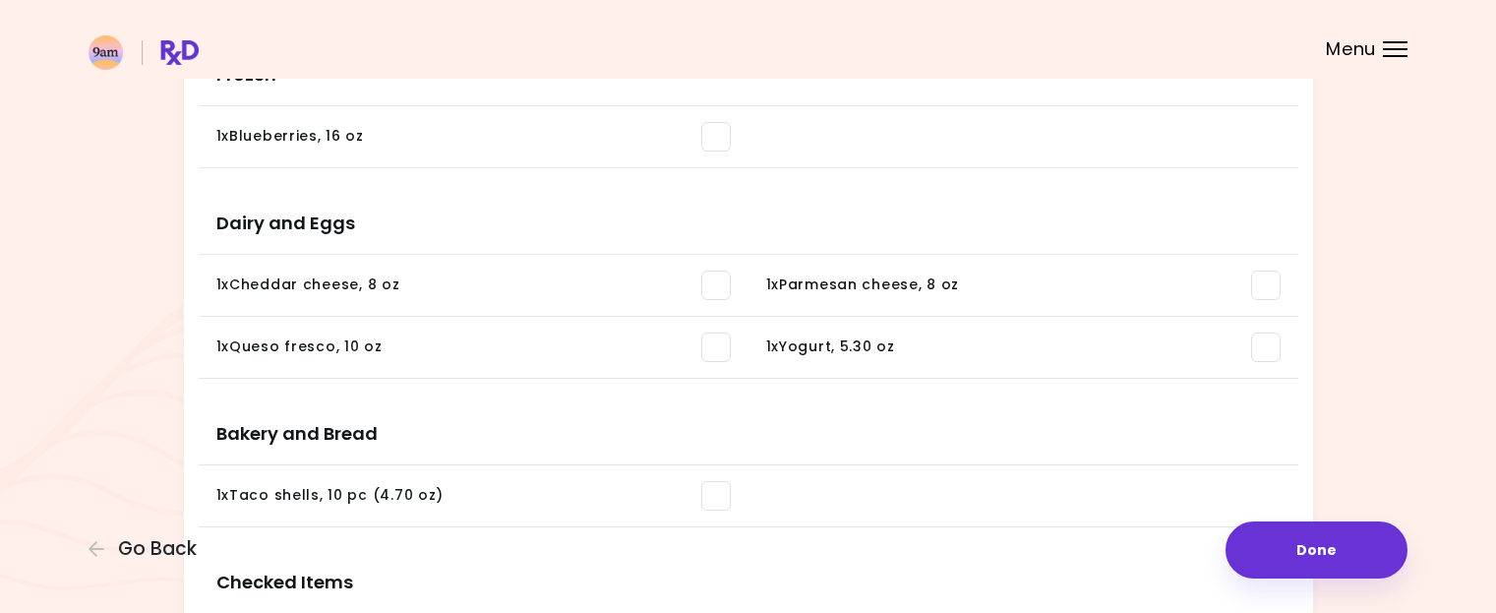
scroll to position [1145, 0]
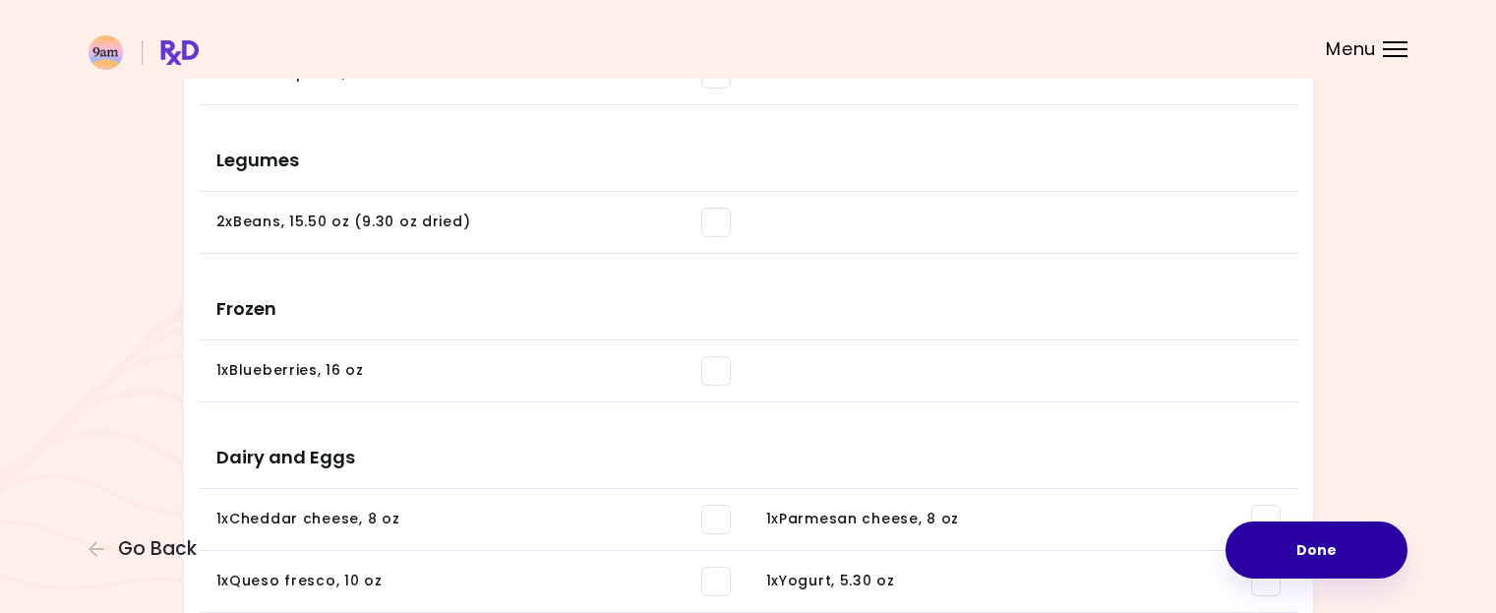
click at [1319, 549] on button "Done" at bounding box center [1316, 549] width 182 height 57
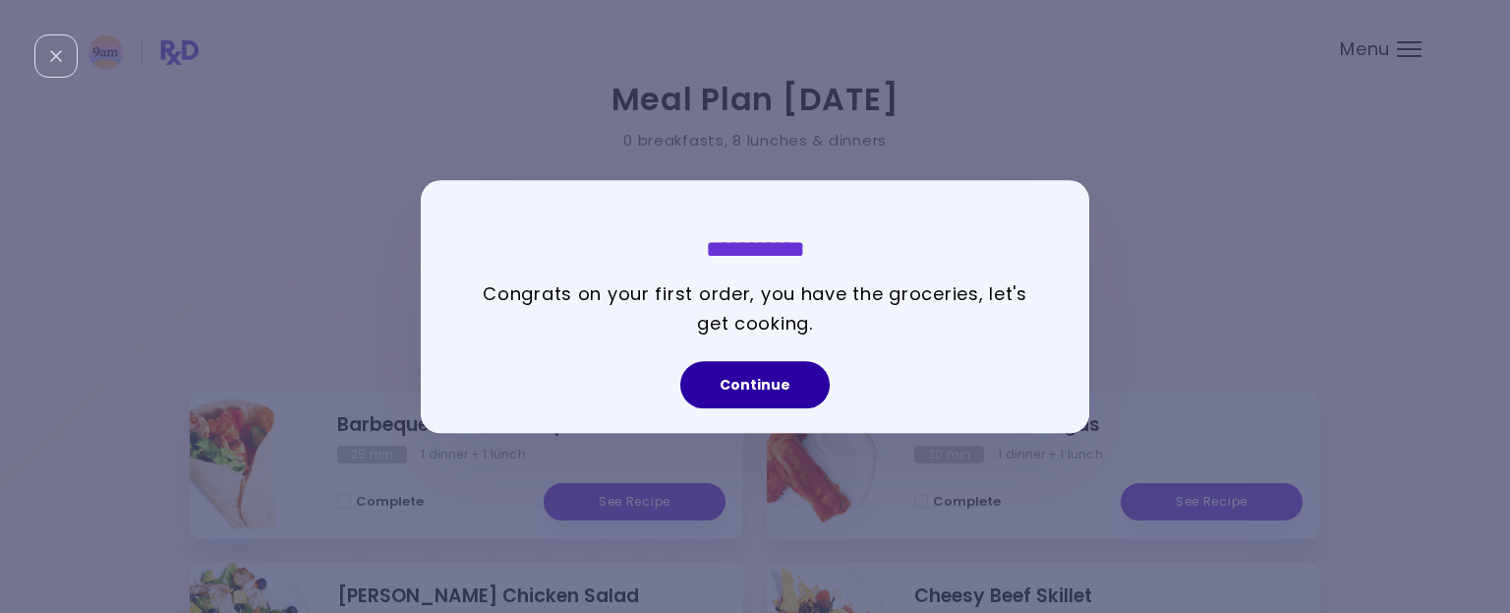
click at [763, 382] on button "Continue" at bounding box center [754, 384] width 149 height 47
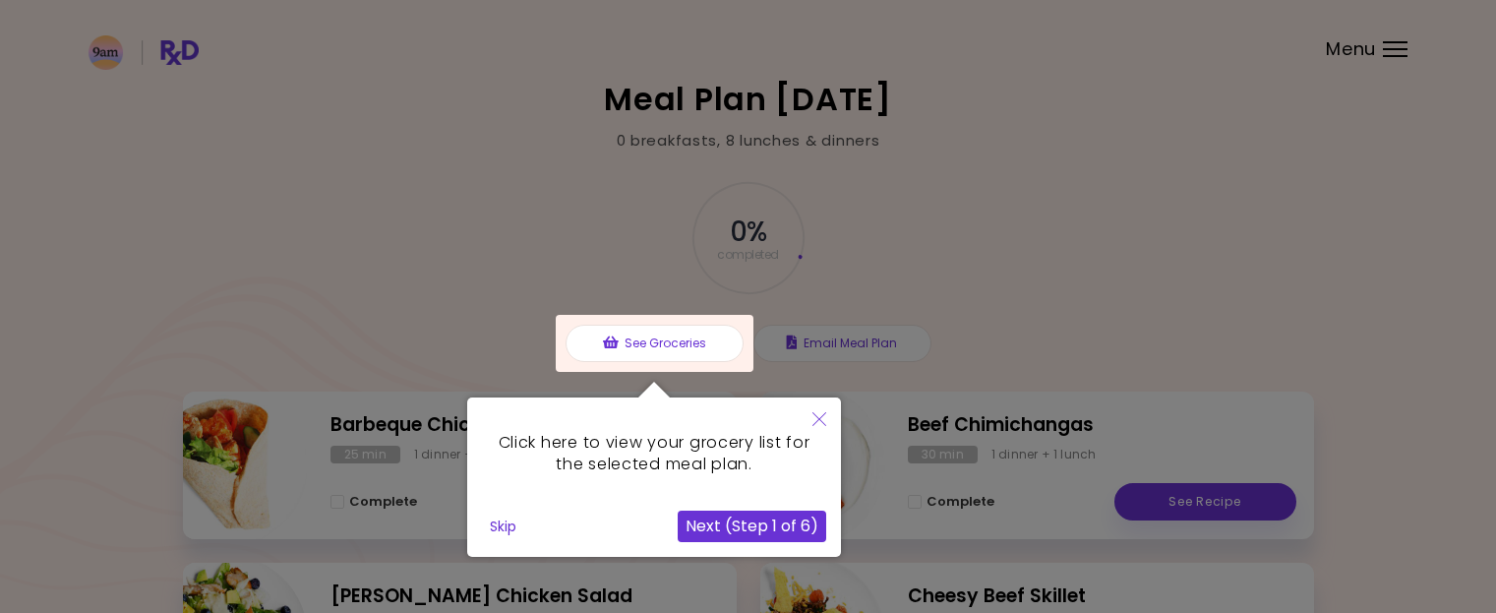
click at [757, 516] on button "Next (Step 1 of 6)" at bounding box center [752, 525] width 148 height 31
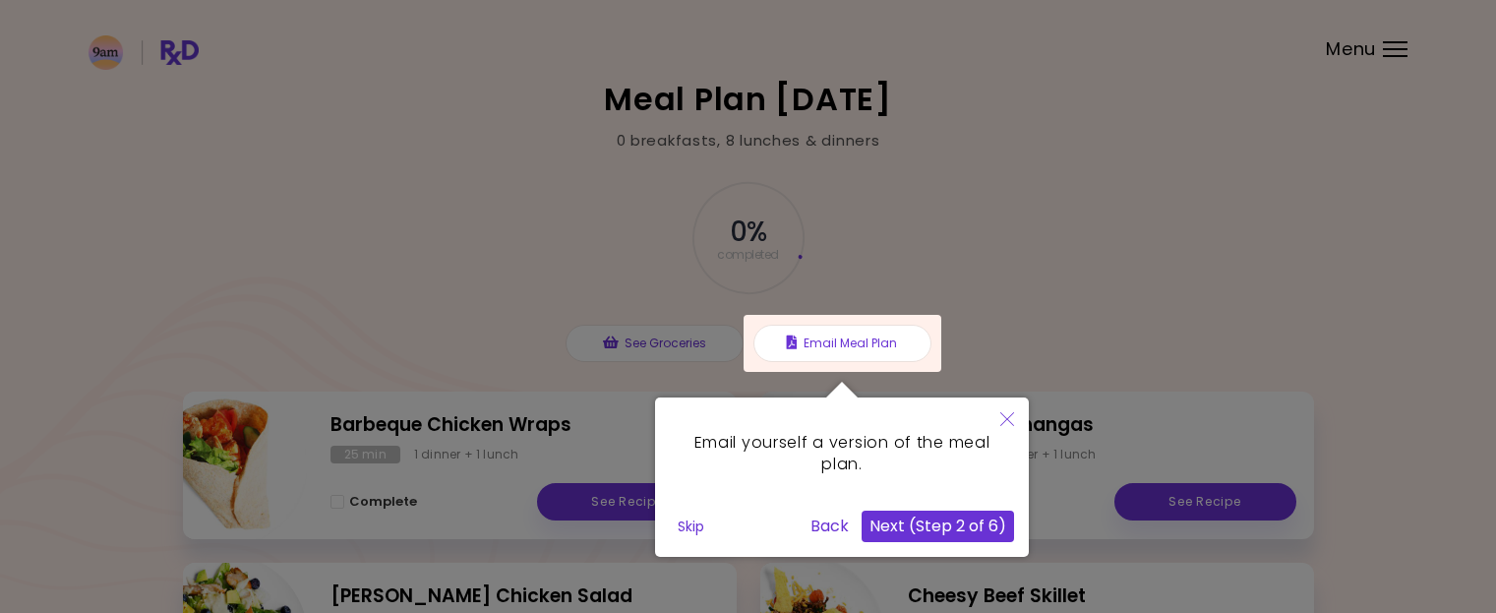
click at [922, 523] on button "Next (Step 2 of 6)" at bounding box center [937, 525] width 152 height 31
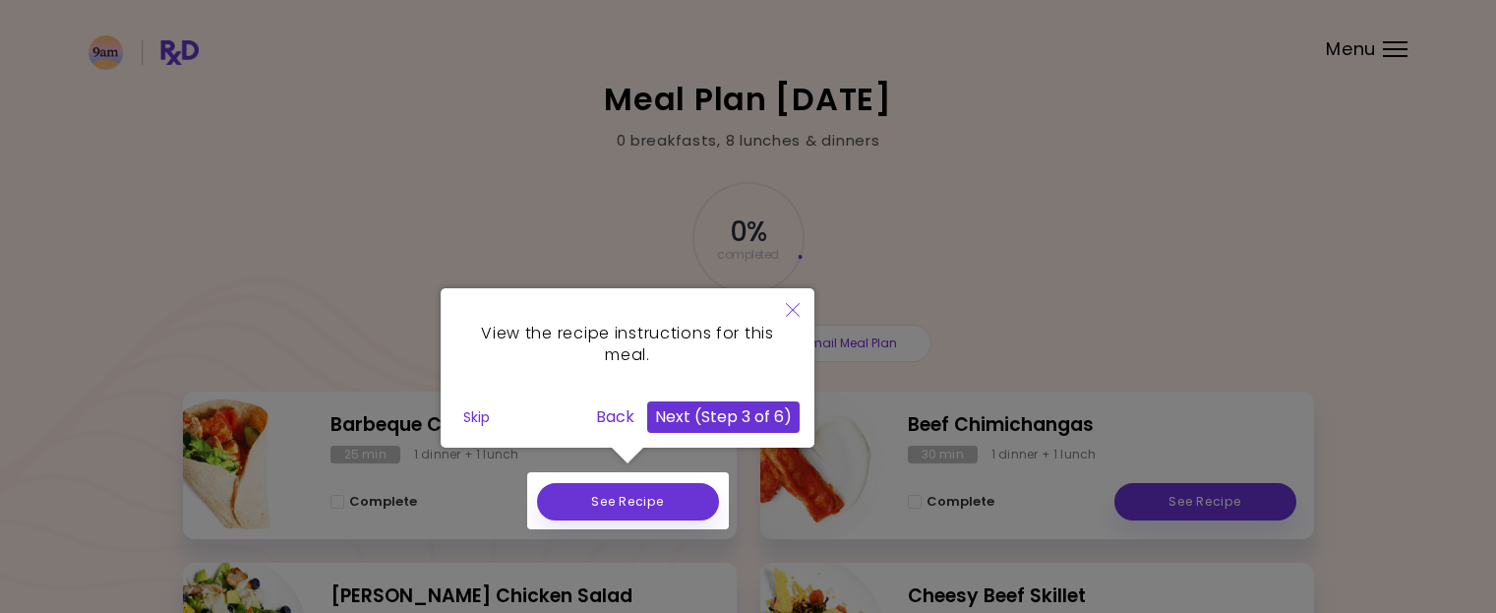
click at [740, 423] on button "Next (Step 3 of 6)" at bounding box center [723, 416] width 152 height 31
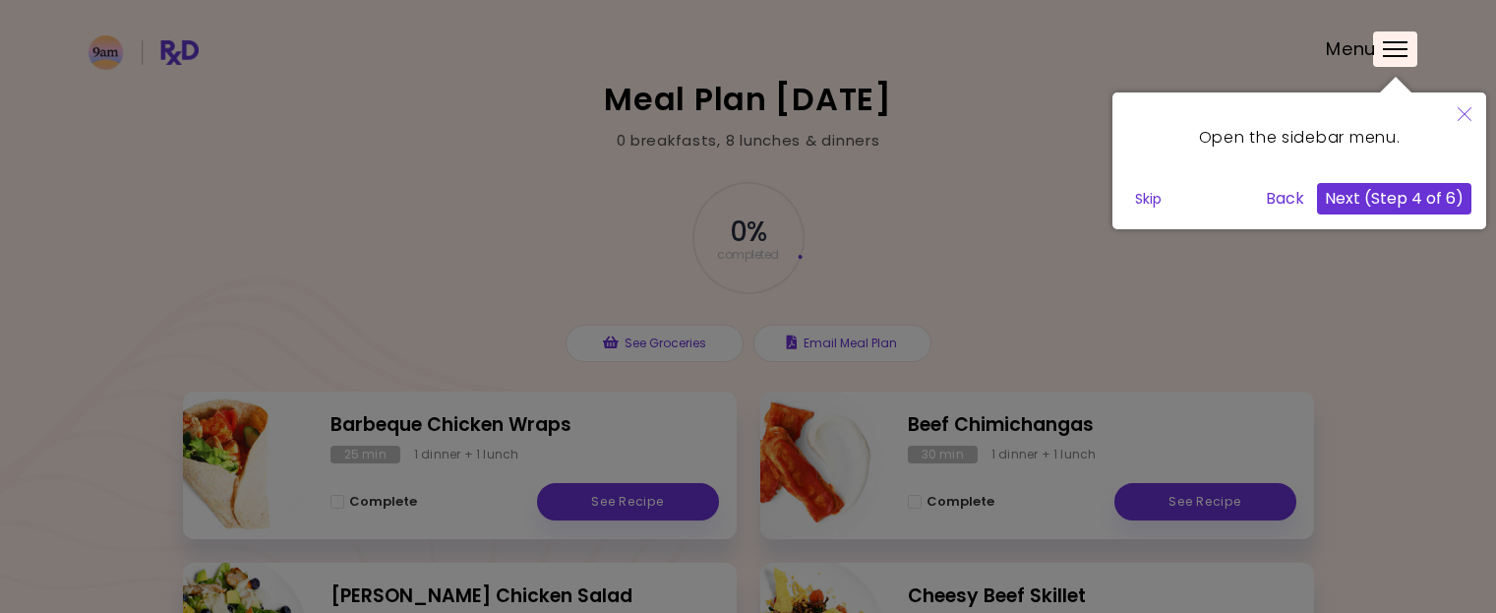
click at [1402, 192] on button "Next (Step 4 of 6)" at bounding box center [1394, 198] width 154 height 31
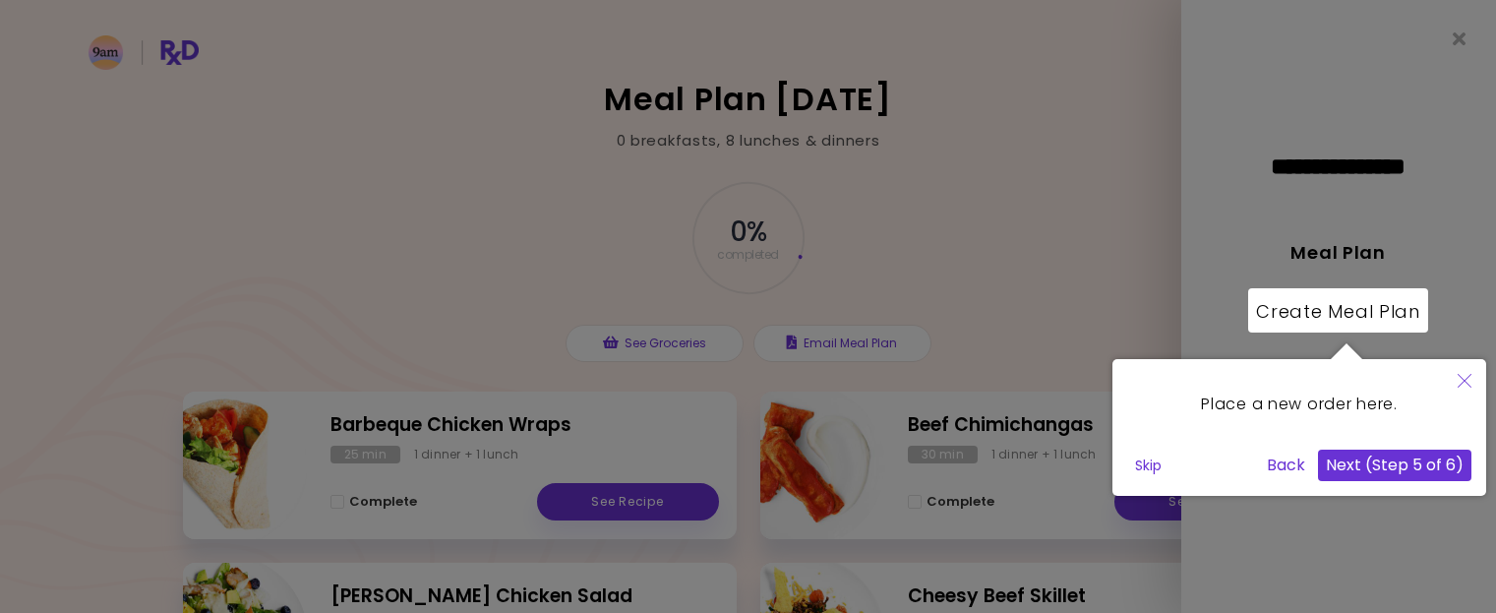
click at [1385, 463] on button "Next (Step 5 of 6)" at bounding box center [1394, 464] width 153 height 31
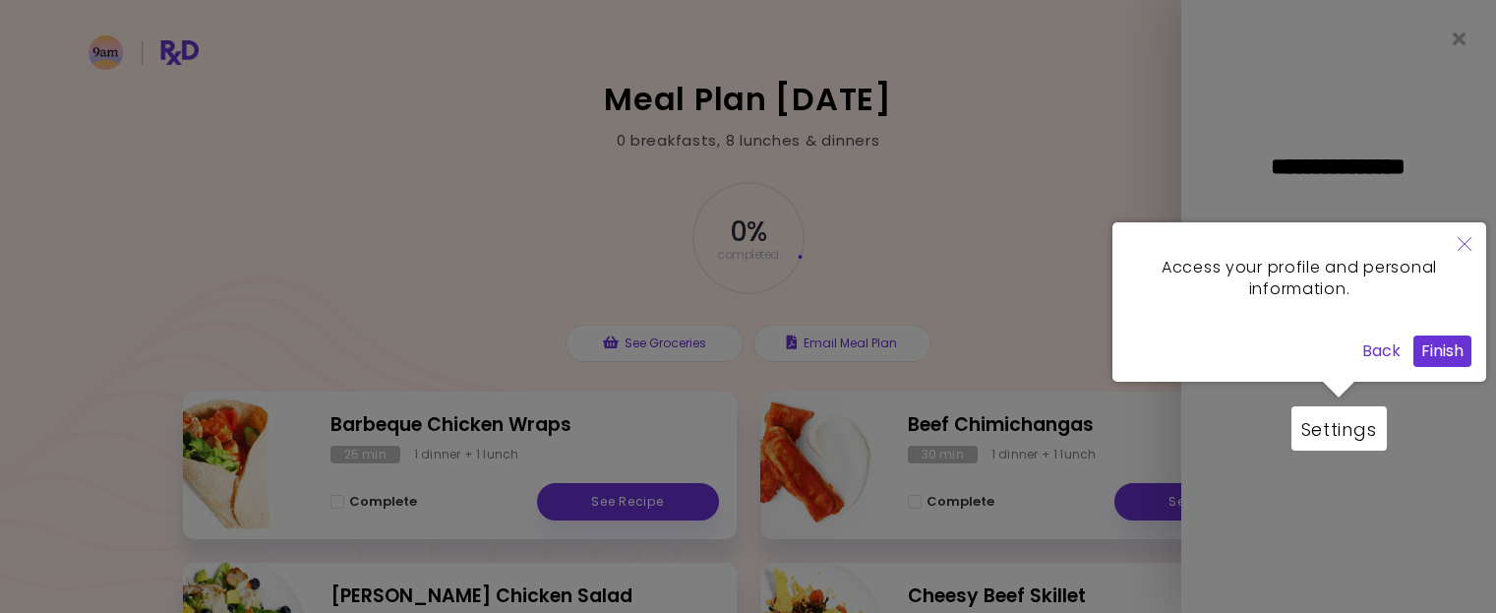
click at [1448, 346] on button "Finish" at bounding box center [1442, 350] width 58 height 31
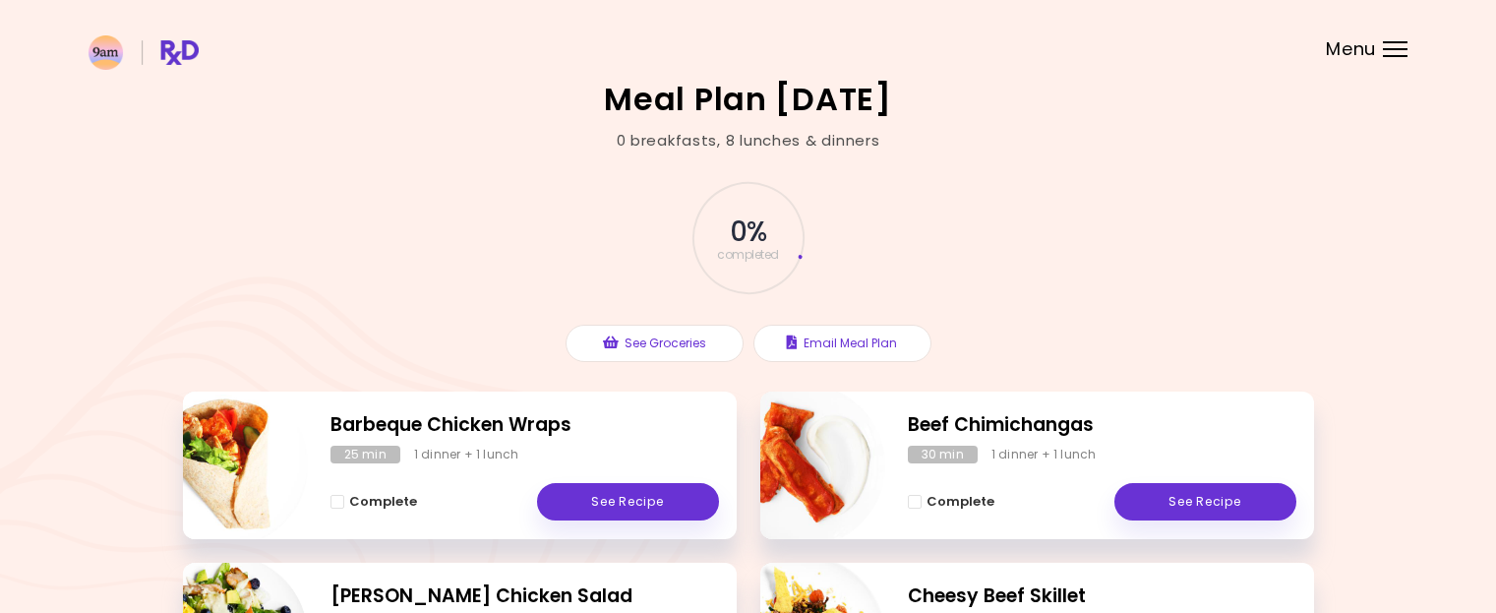
click at [1393, 50] on div "Menu" at bounding box center [1395, 49] width 25 height 16
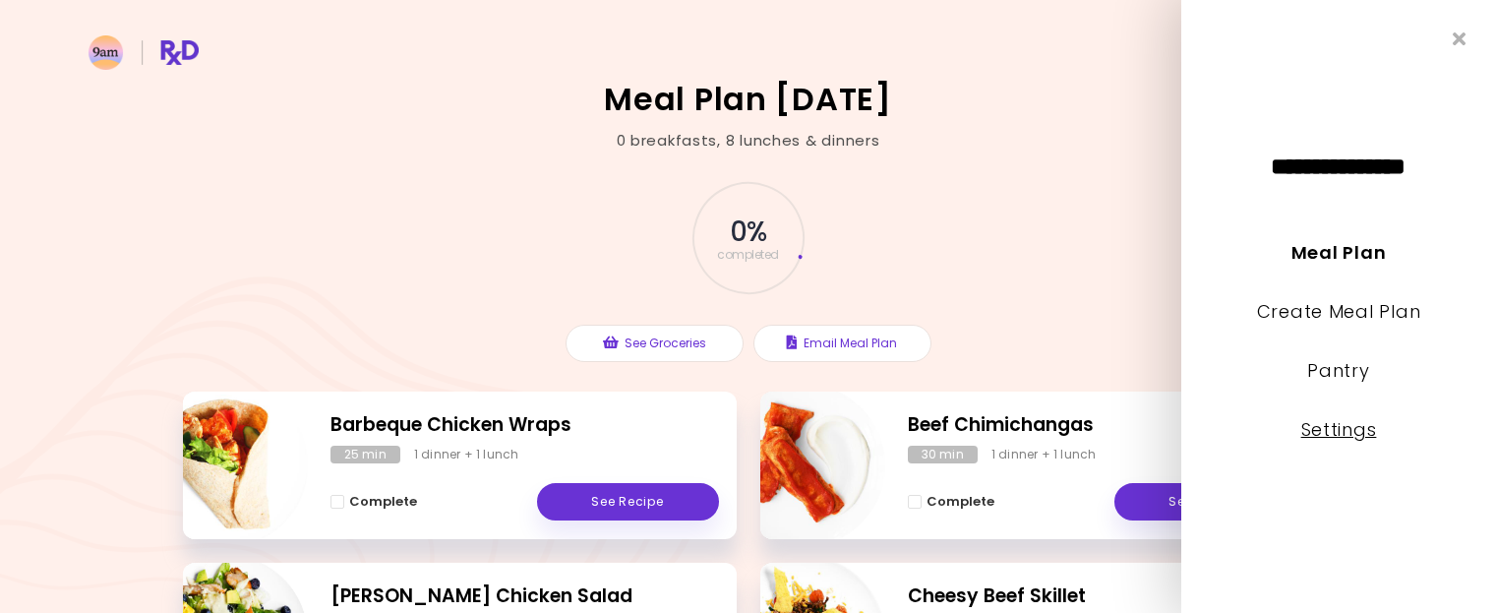
click at [1346, 430] on link "Settings" at bounding box center [1339, 429] width 76 height 25
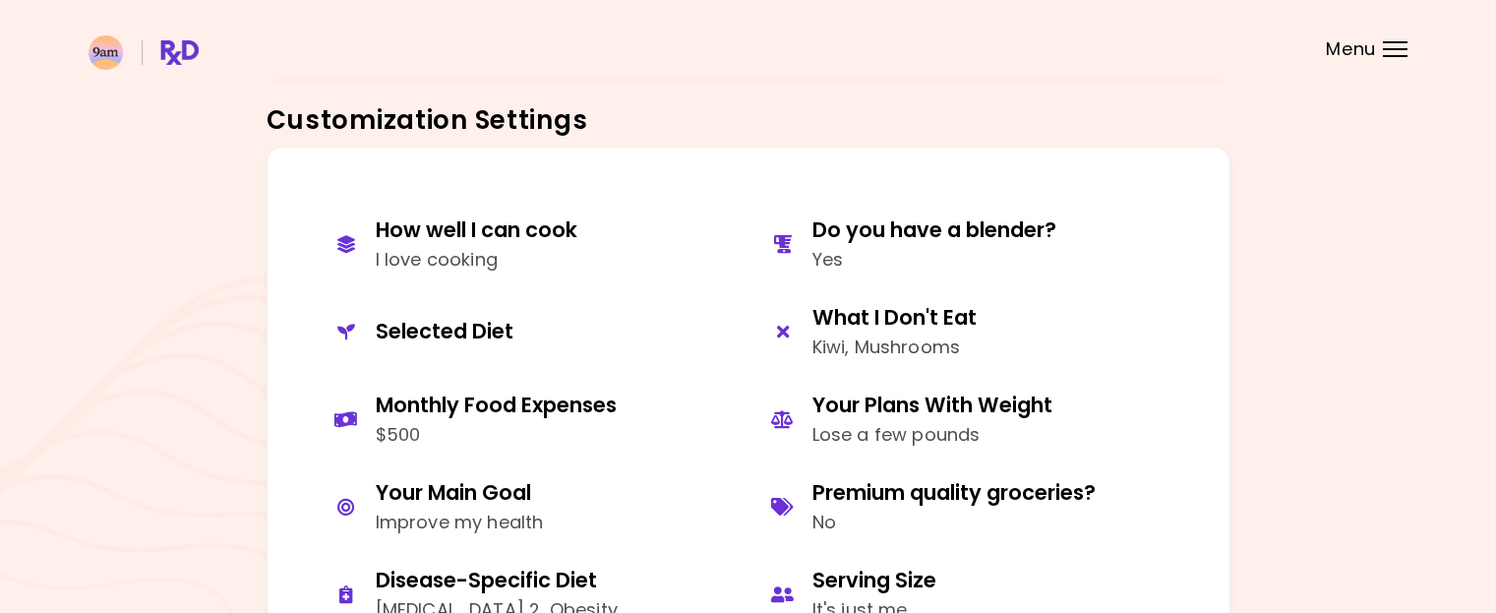
scroll to position [885, 0]
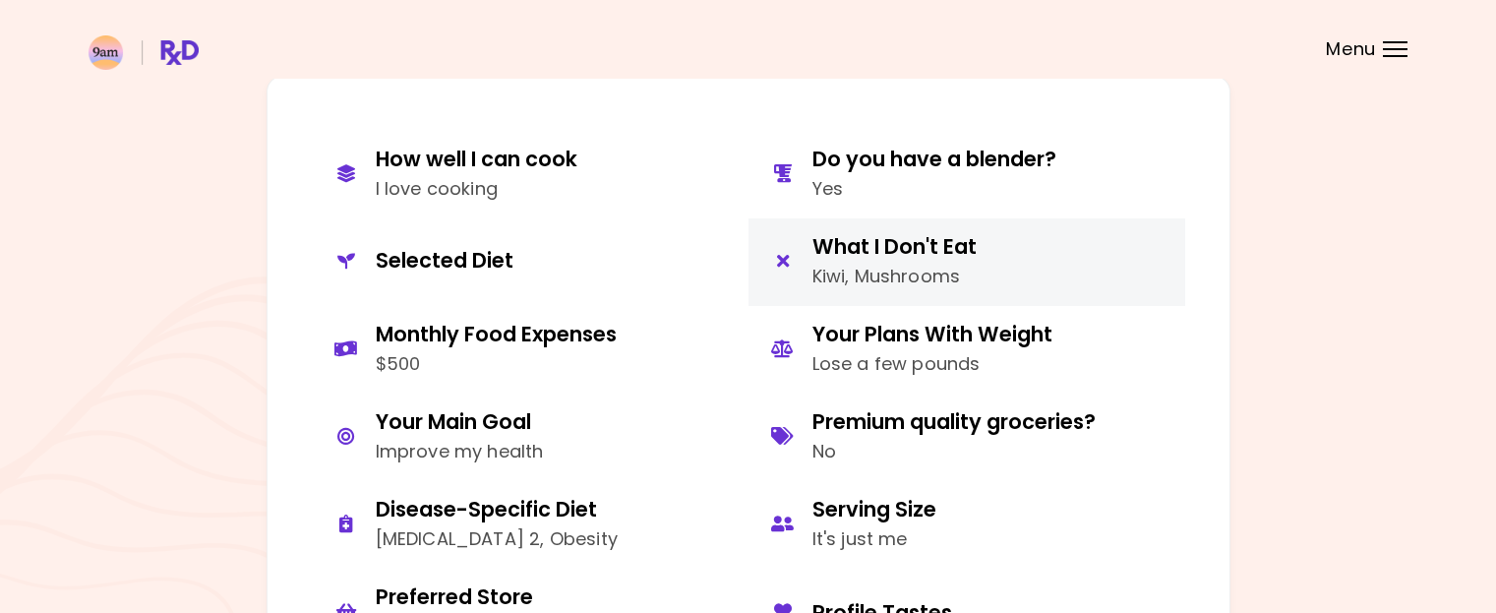
click at [896, 251] on div "What I Don't Eat" at bounding box center [894, 246] width 164 height 27
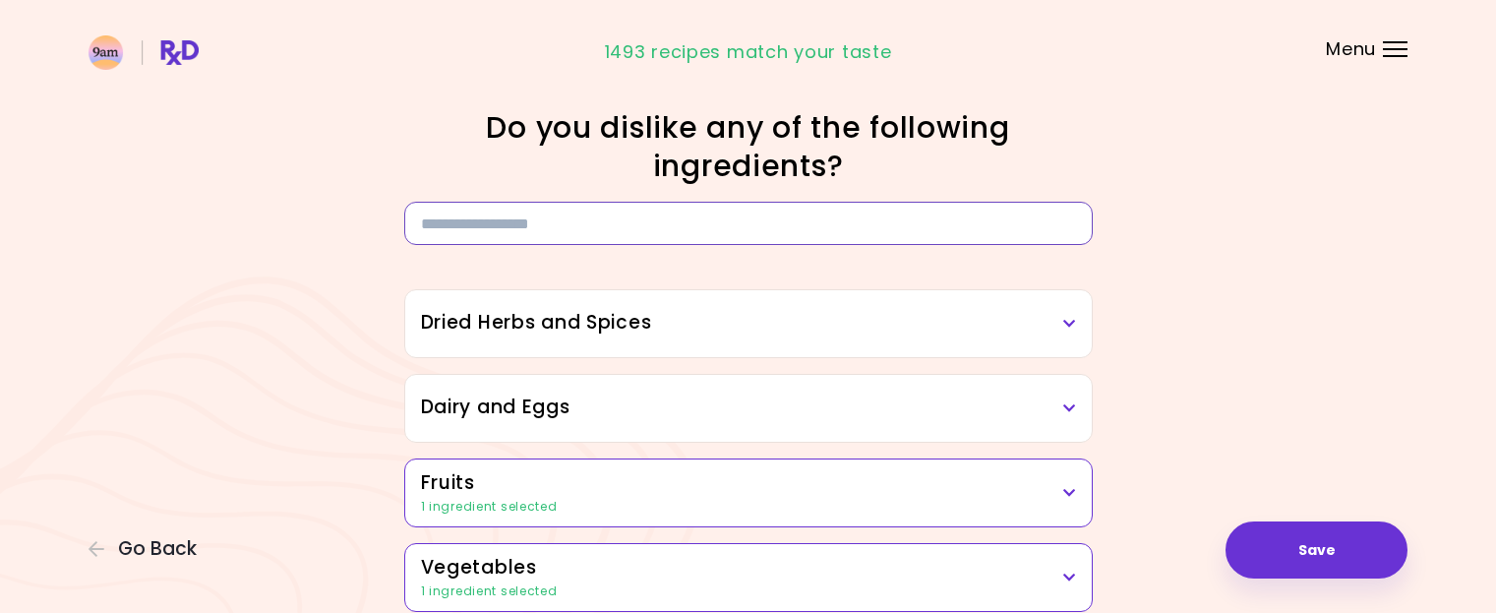
click at [800, 237] on input at bounding box center [748, 223] width 688 height 43
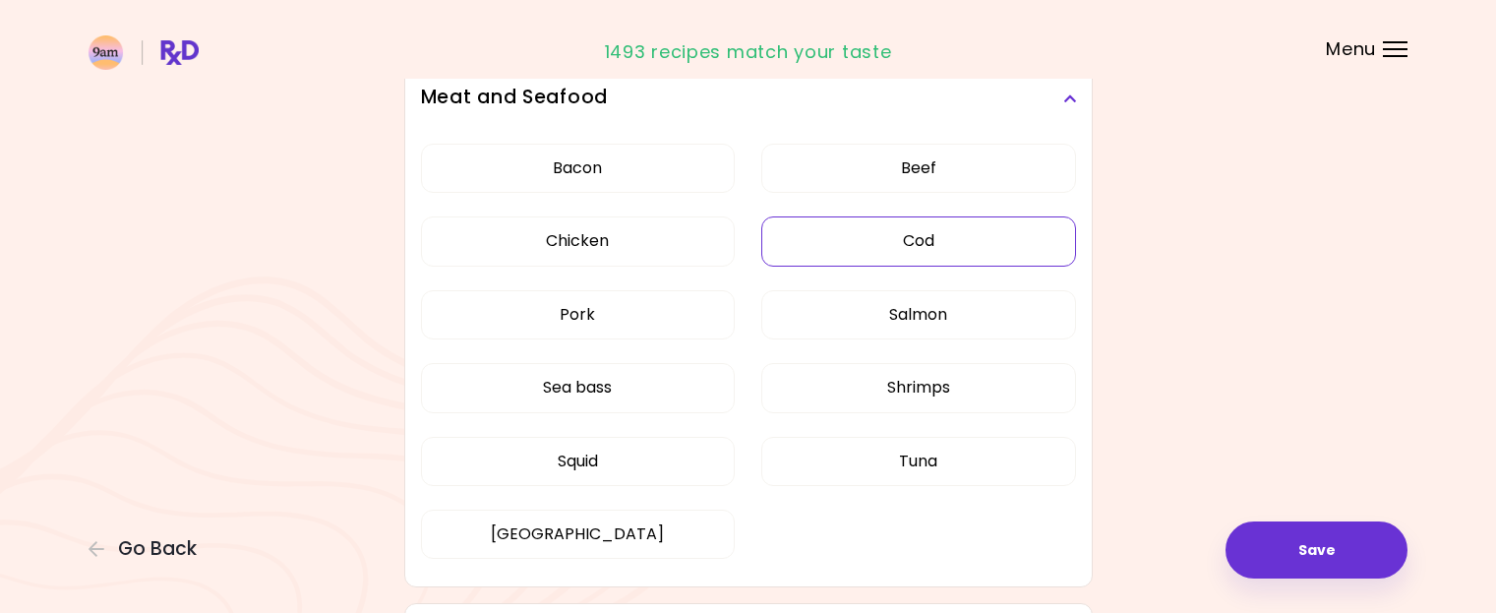
scroll to position [572, 0]
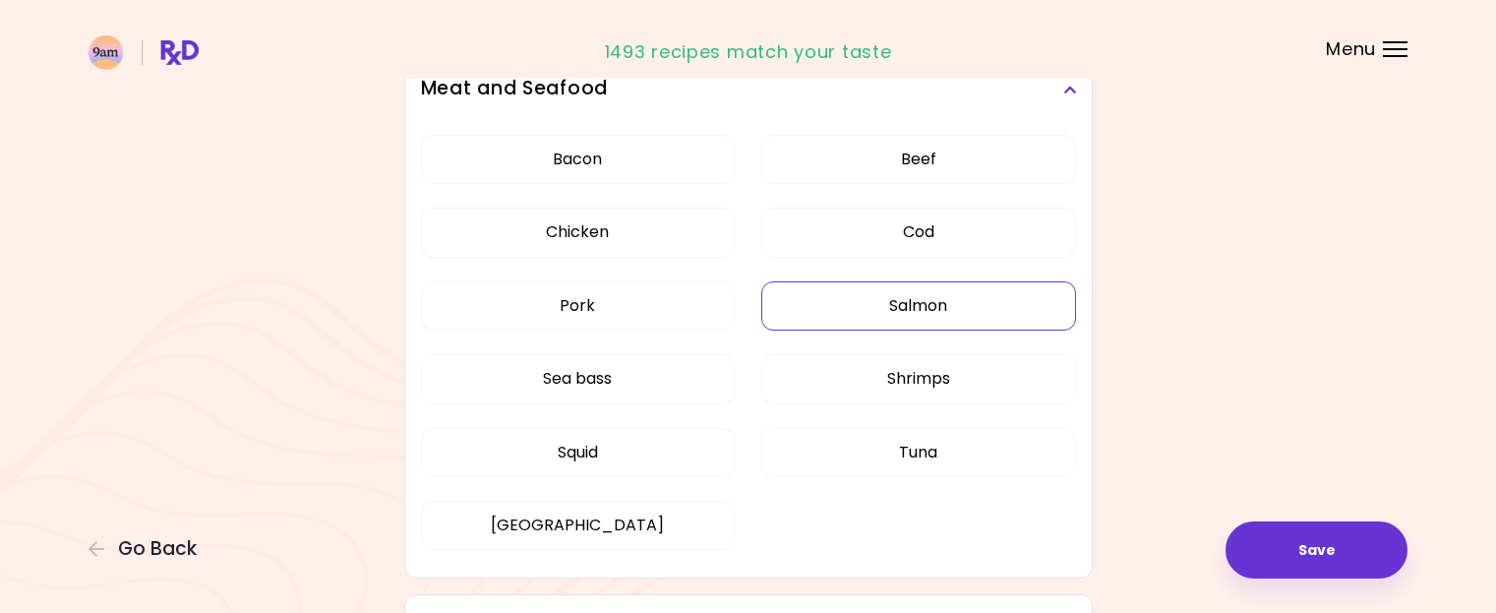
type input "****"
click at [932, 305] on button "Salmon" at bounding box center [918, 305] width 315 height 49
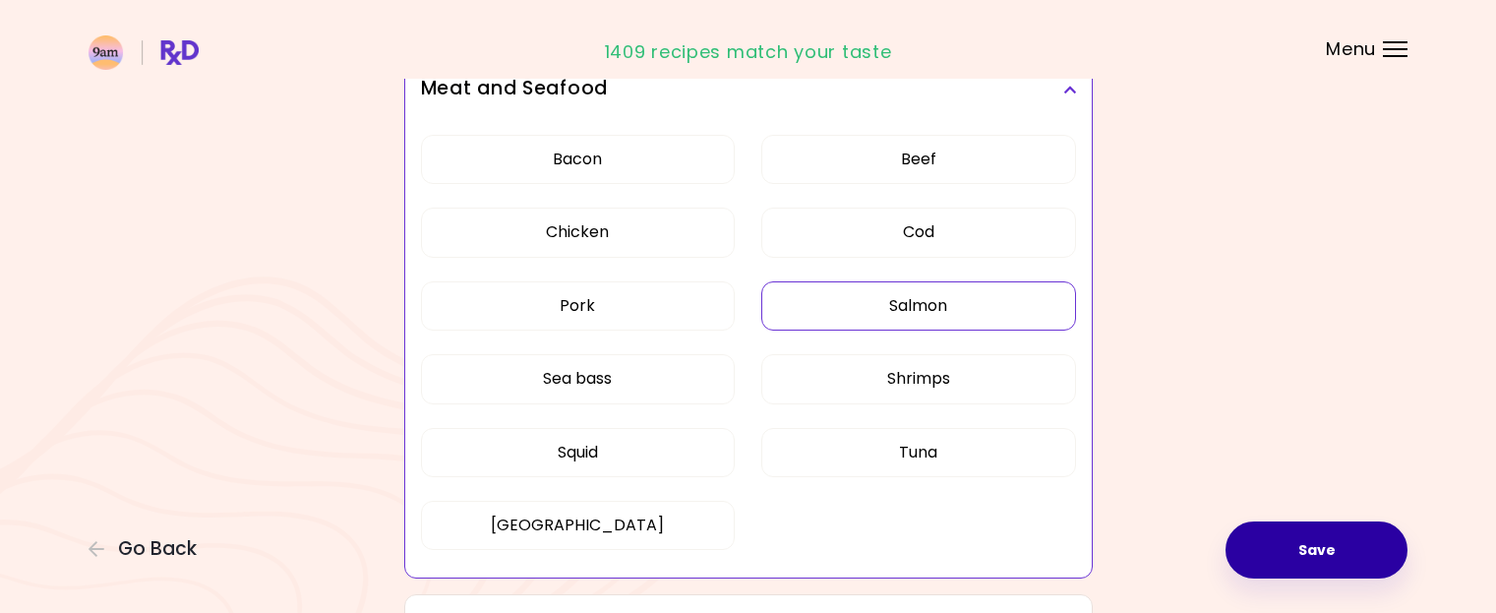
click at [1328, 544] on button "Save" at bounding box center [1316, 549] width 182 height 57
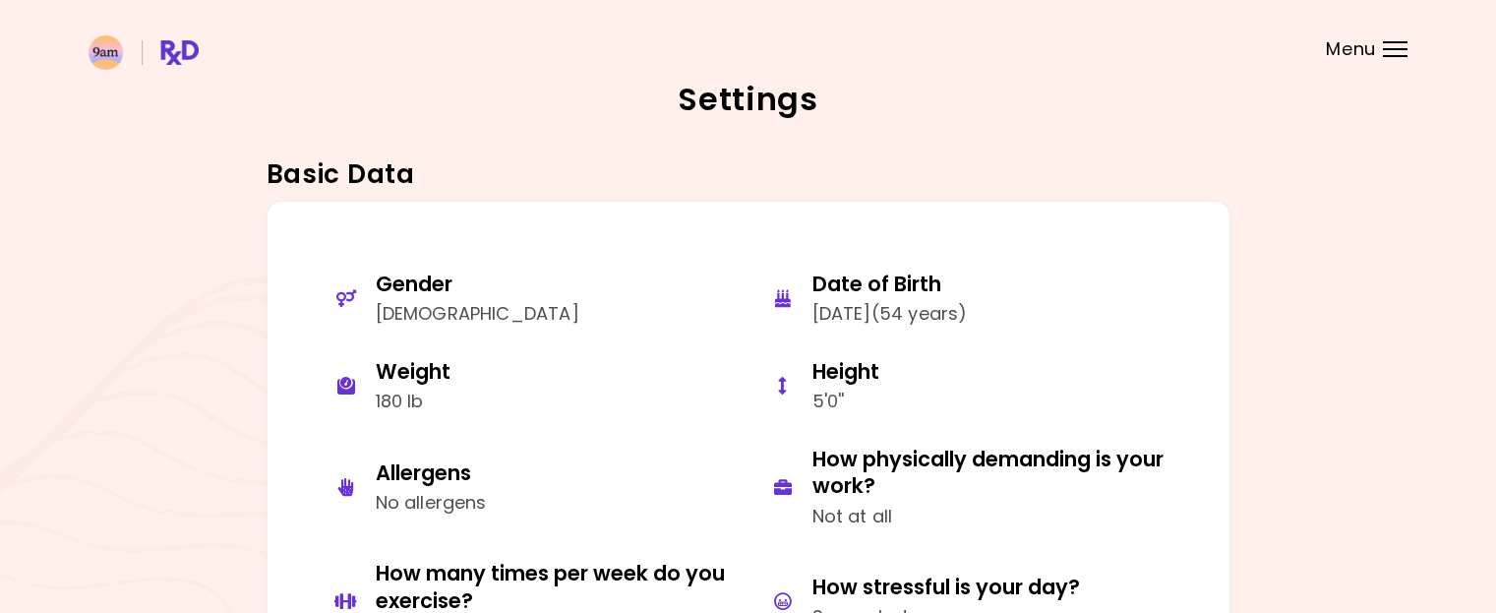
click at [1381, 43] on header at bounding box center [748, 39] width 1496 height 79
click at [1377, 72] on header at bounding box center [748, 39] width 1496 height 79
click at [1394, 40] on header at bounding box center [748, 39] width 1496 height 79
click at [1357, 43] on span "Menu" at bounding box center [1351, 49] width 50 height 18
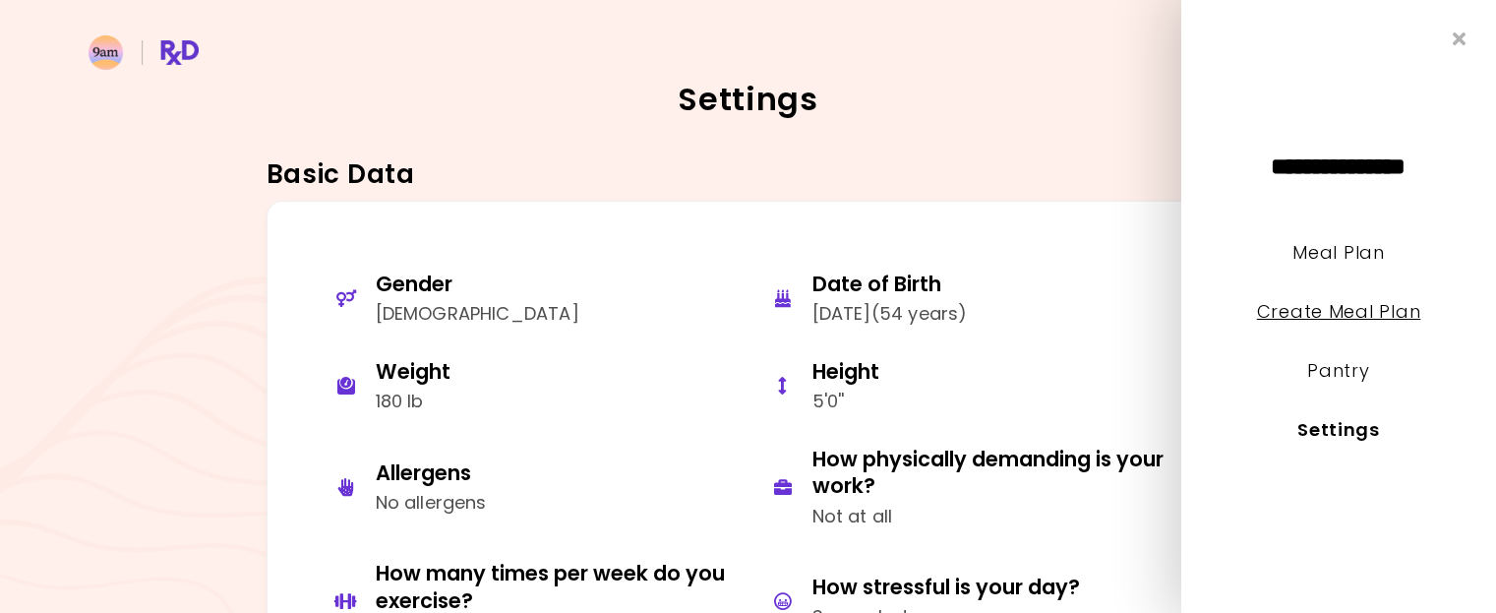
click at [1324, 320] on link "Create Meal Plan" at bounding box center [1339, 311] width 164 height 25
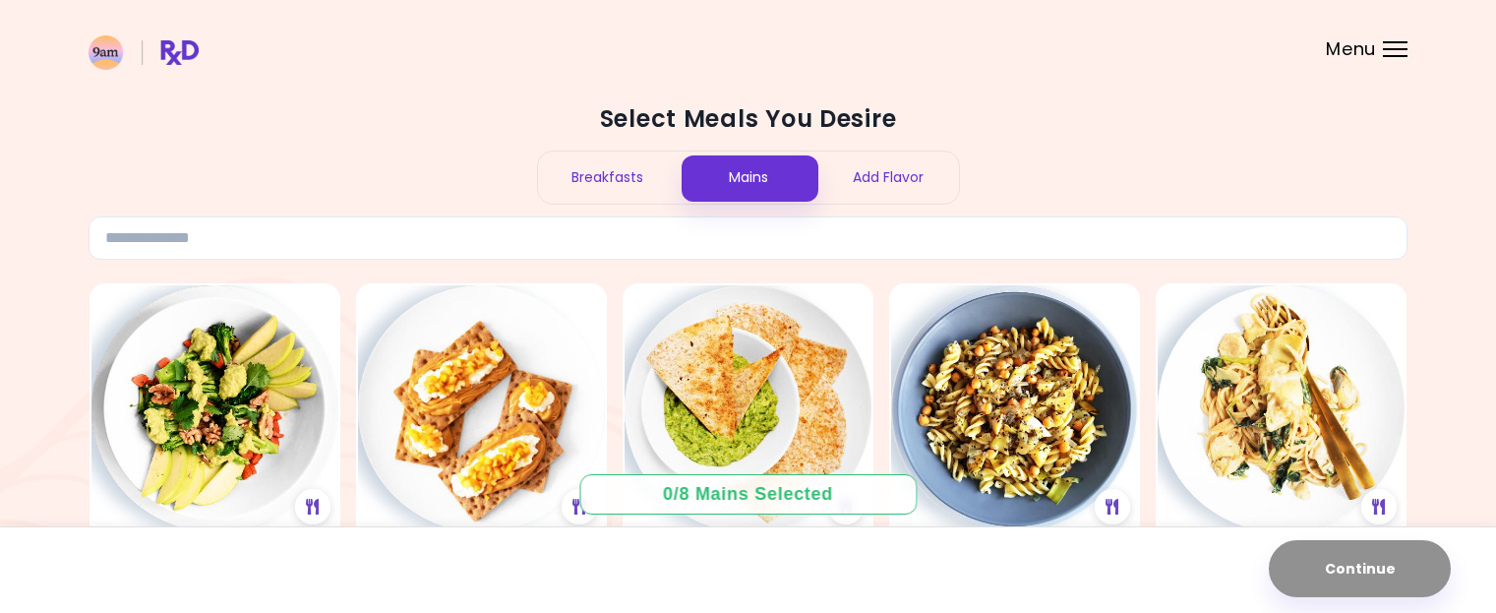
click at [646, 176] on div "Breakfasts" at bounding box center [608, 177] width 141 height 52
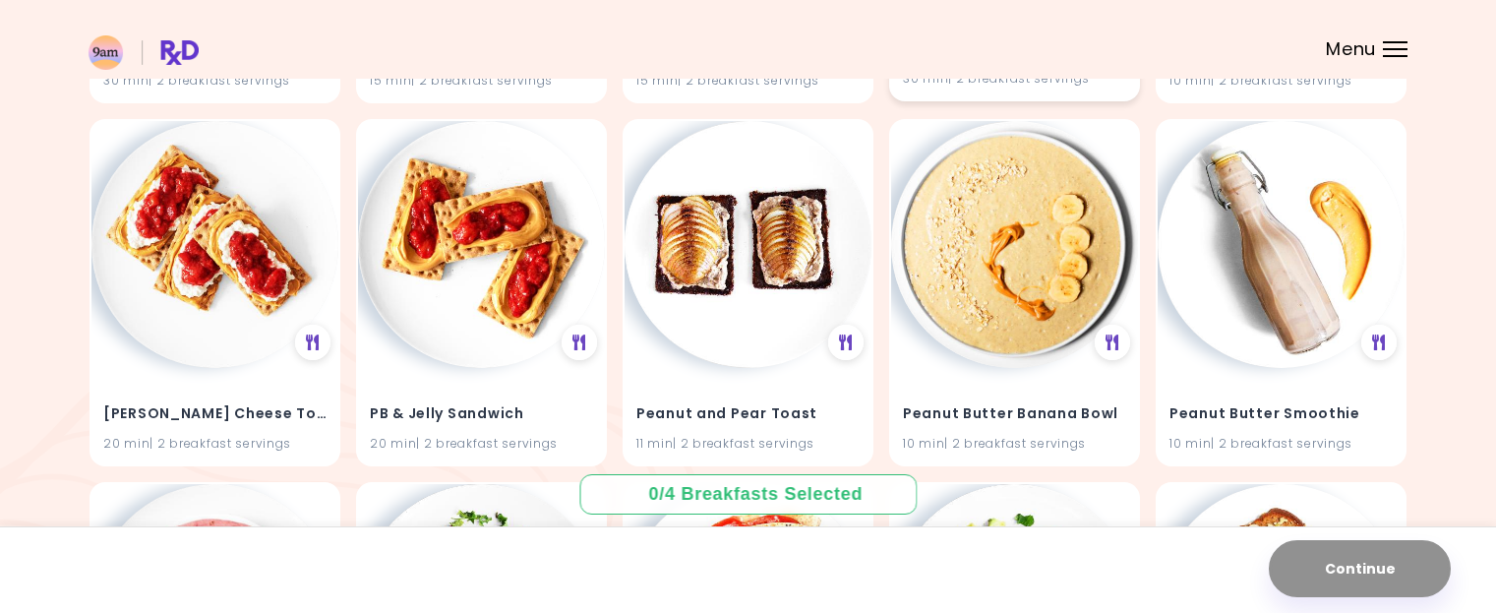
scroll to position [5704, 0]
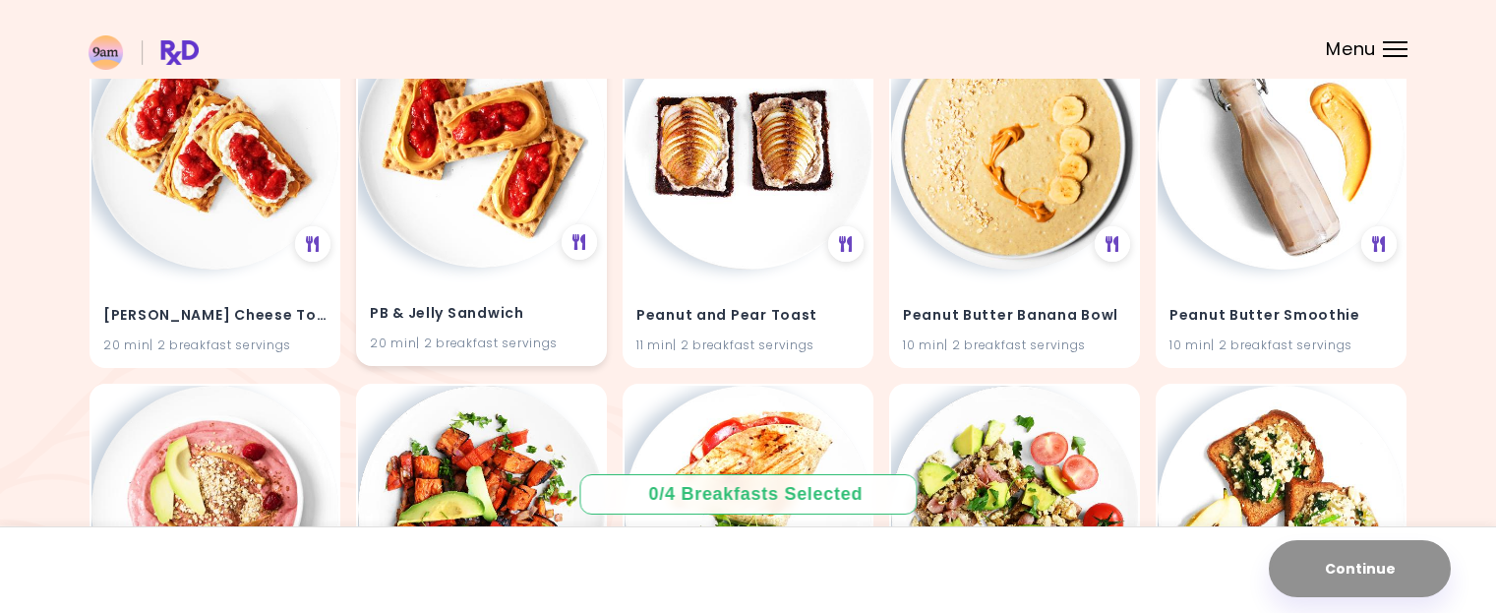
click at [504, 270] on div "PB & Jelly Sandwich 20 min | 2 breakfast servings" at bounding box center [481, 315] width 247 height 96
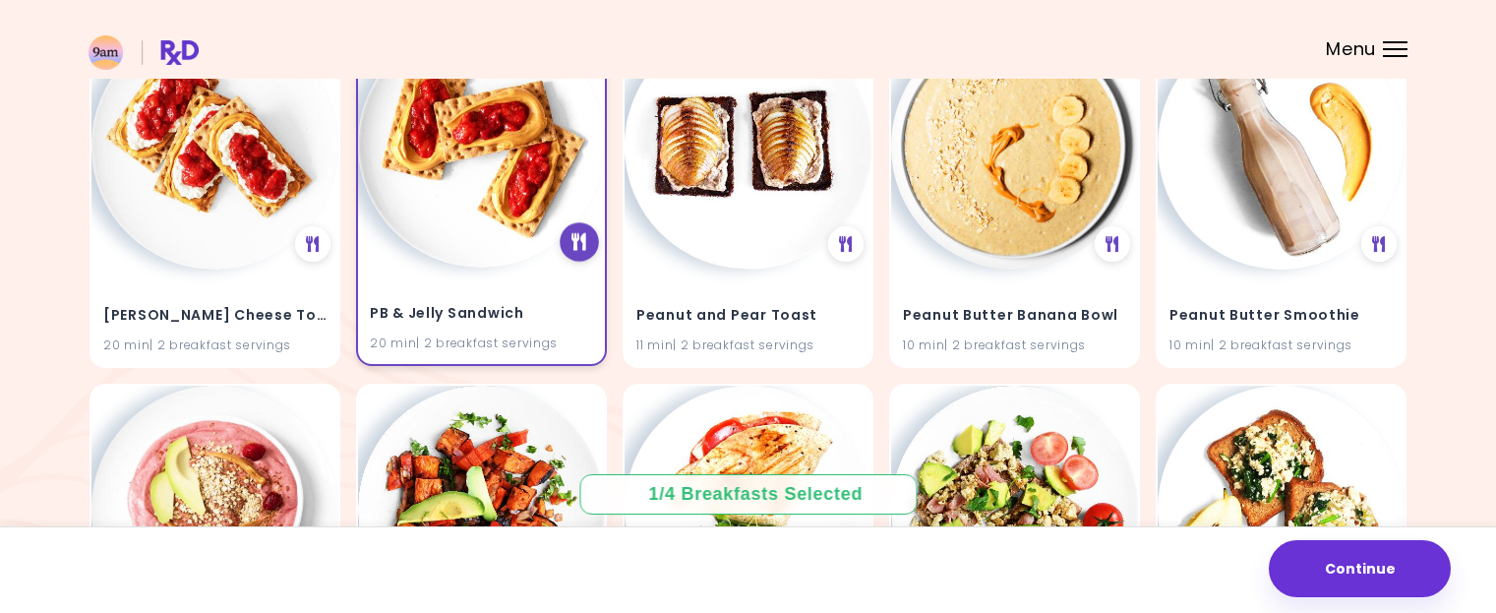
click at [579, 238] on icon at bounding box center [578, 242] width 15 height 18
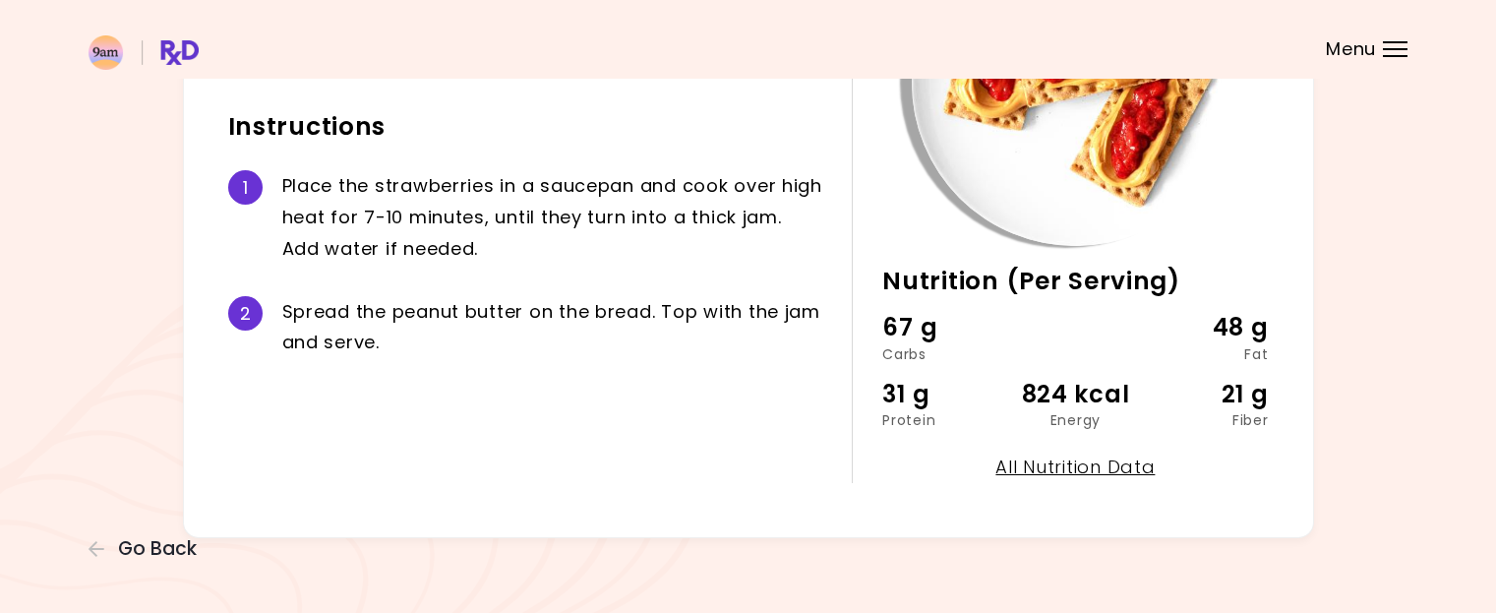
scroll to position [289, 0]
